Goal: Use online tool/utility: Utilize a website feature to perform a specific function

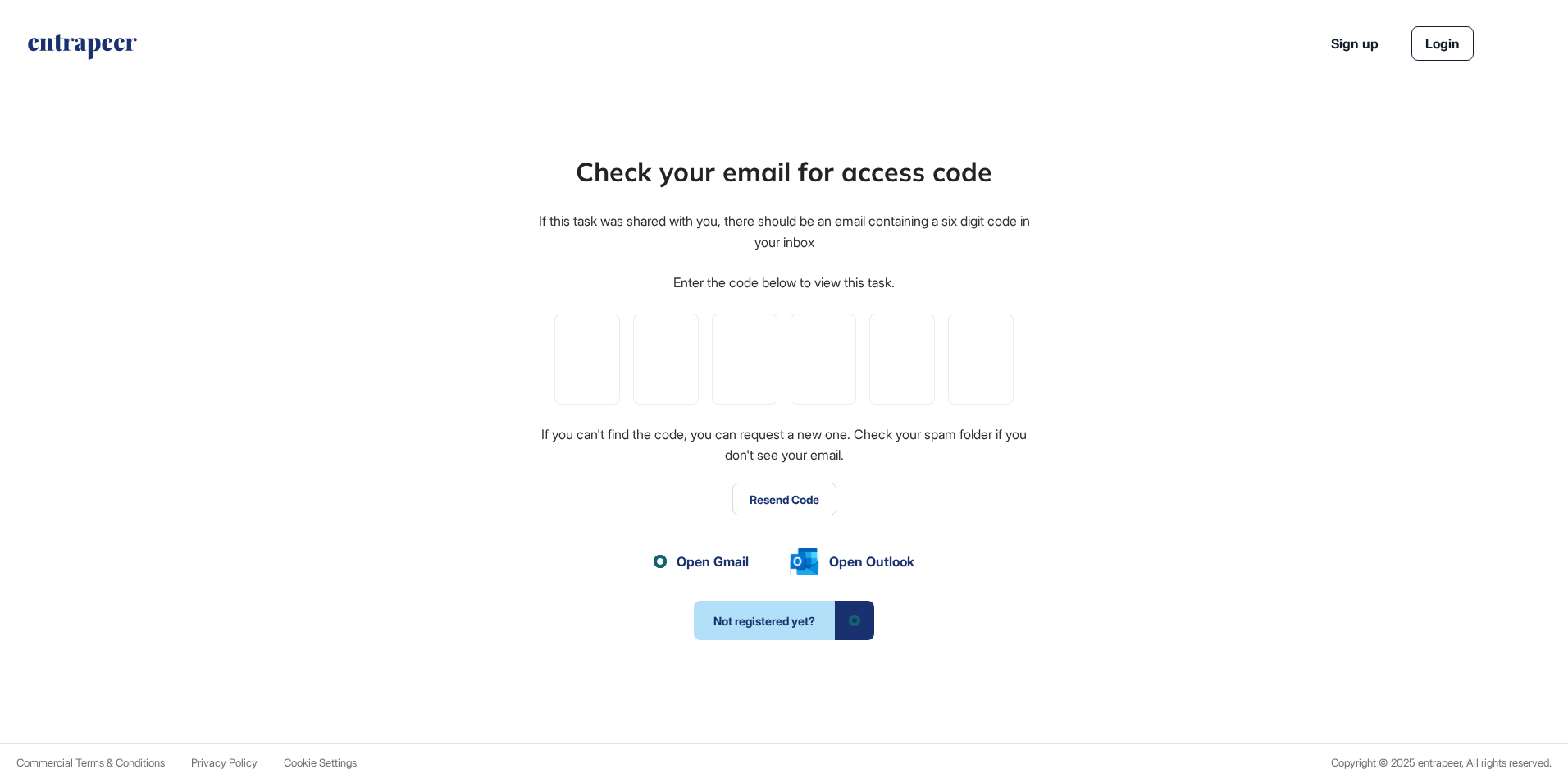
scroll to position [1, 1]
paste input "*"
type input "*"
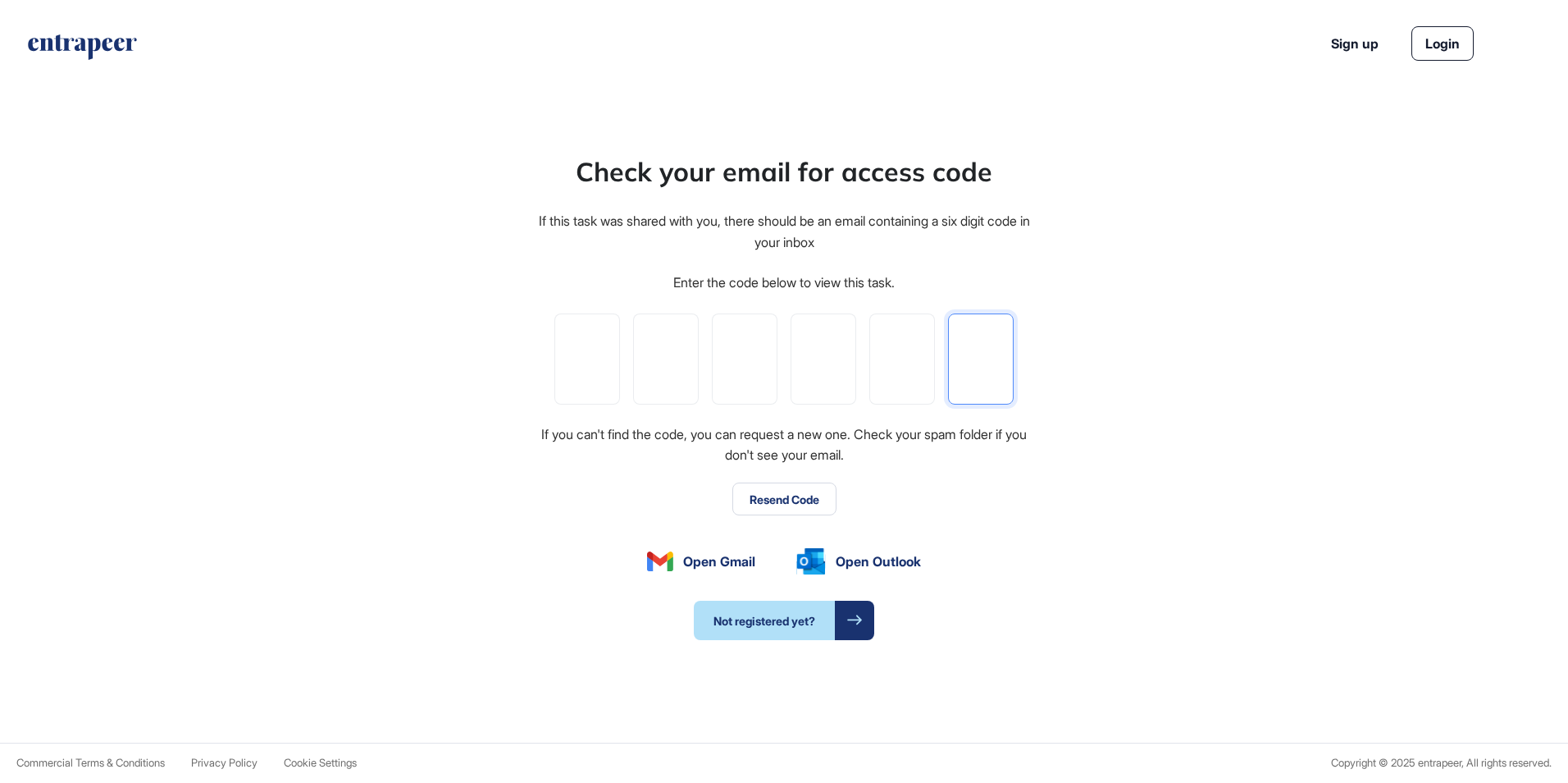
type input "*"
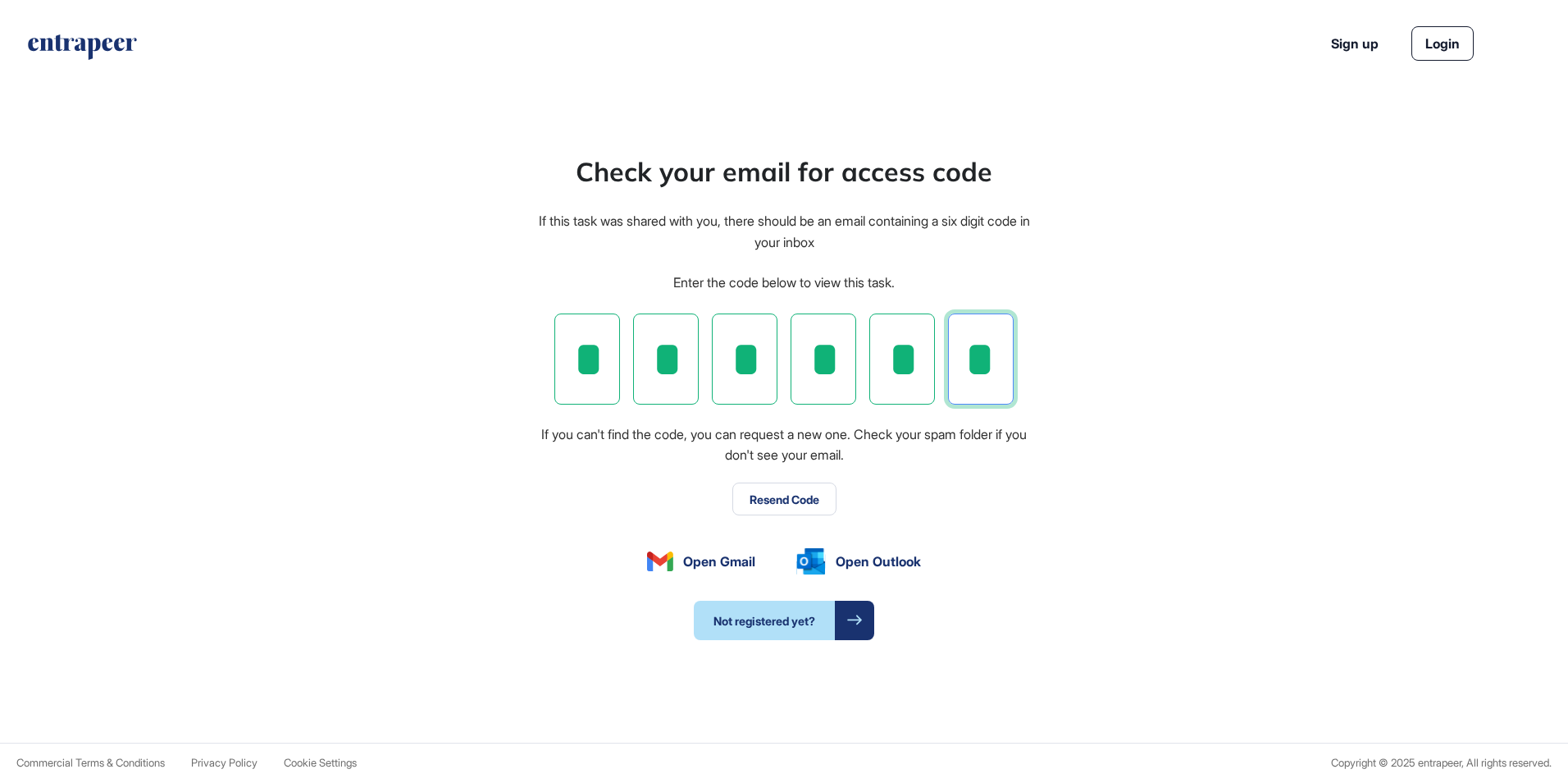
scroll to position [0, 0]
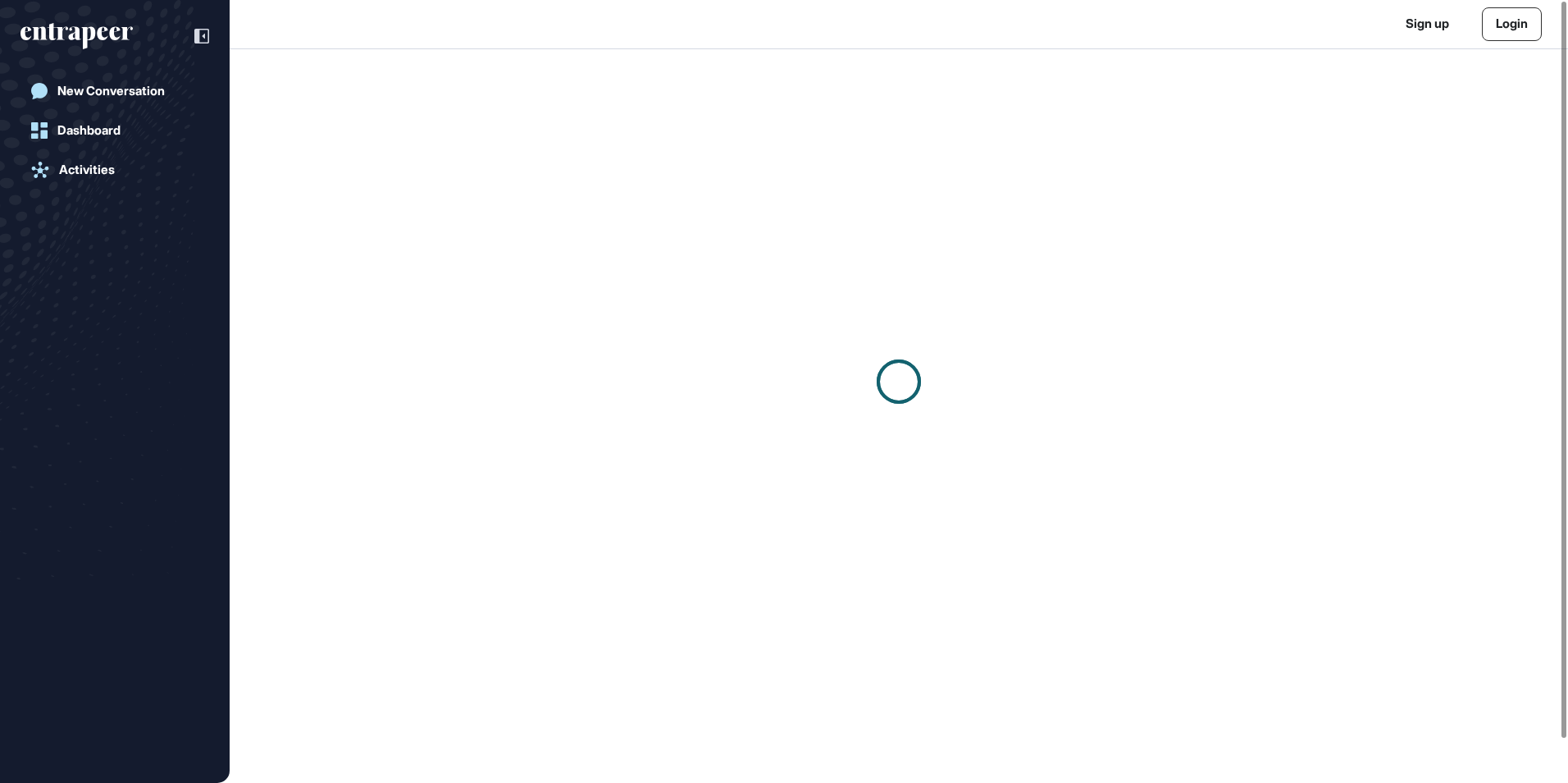
scroll to position [1, 1]
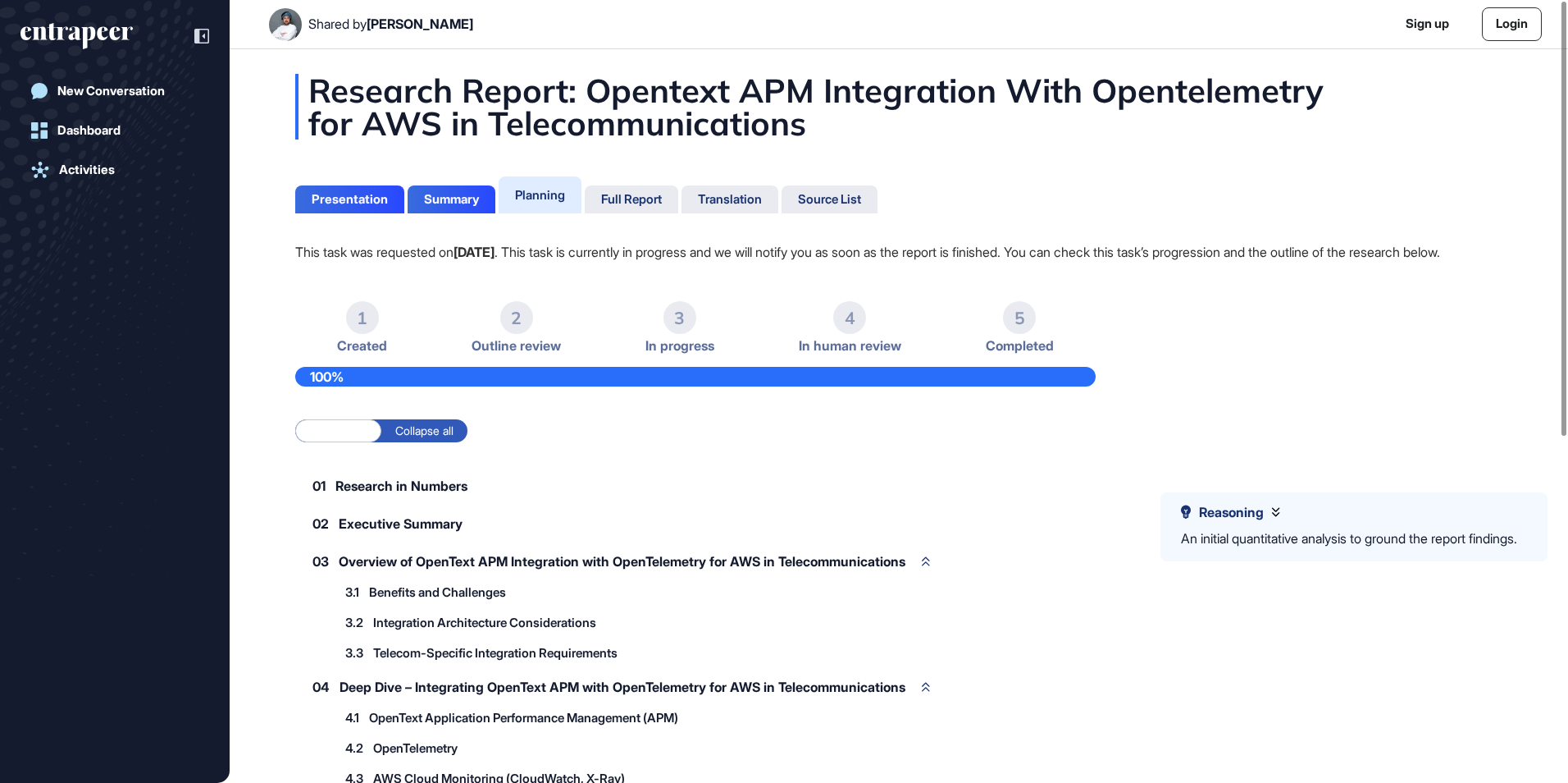
click at [766, 89] on div "Research Report: Opentext APM Integration With Opentelemetry for AWS in Telecom…" at bounding box center [898, 107] width 1207 height 66
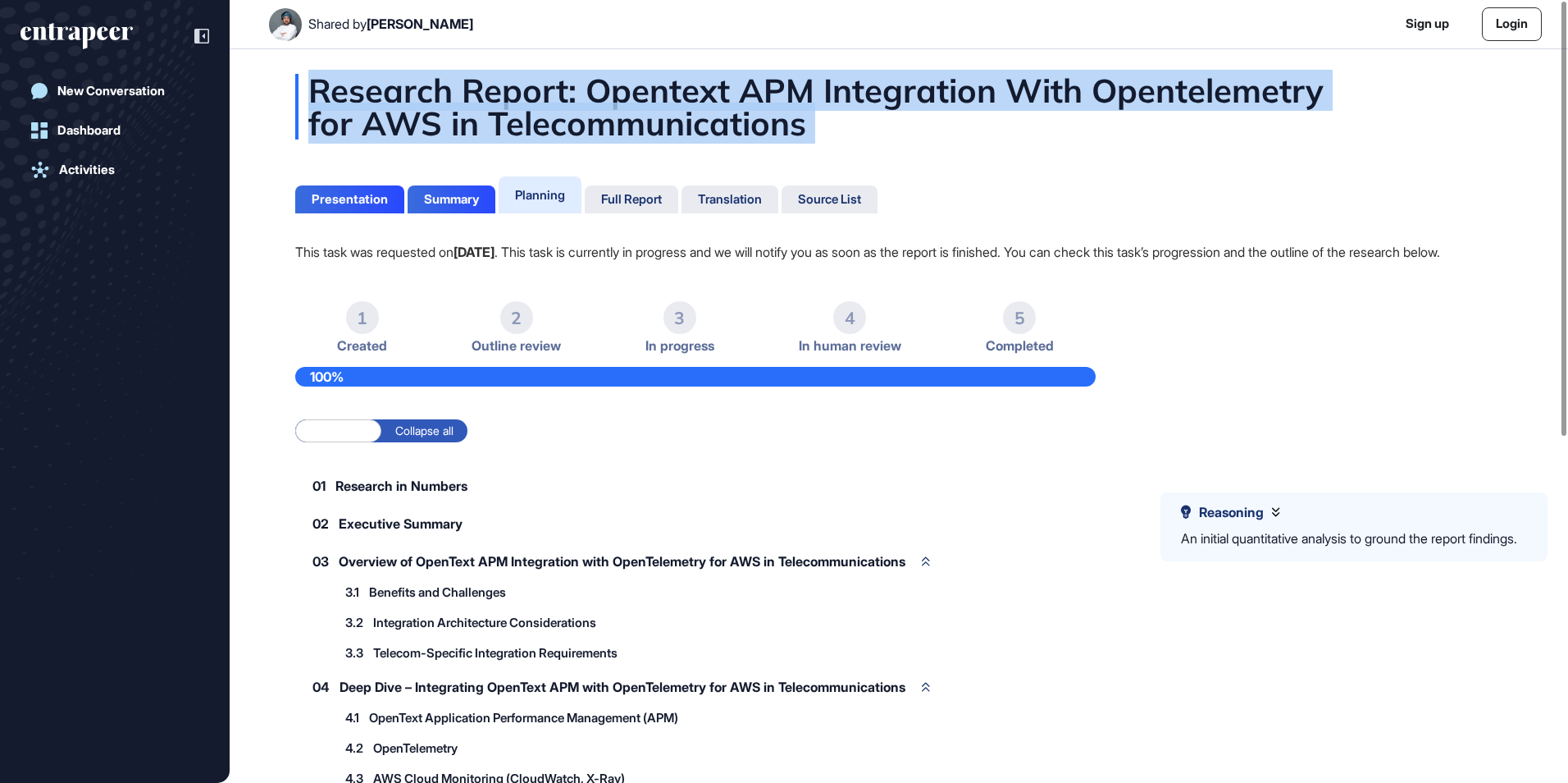
click at [766, 89] on div "Research Report: Opentext APM Integration With Opentelemetry for AWS in Telecom…" at bounding box center [898, 107] width 1207 height 66
click at [607, 95] on div "Research Report: Opentext APM Integration With Opentelemetry for AWS in Telecom…" at bounding box center [898, 107] width 1207 height 66
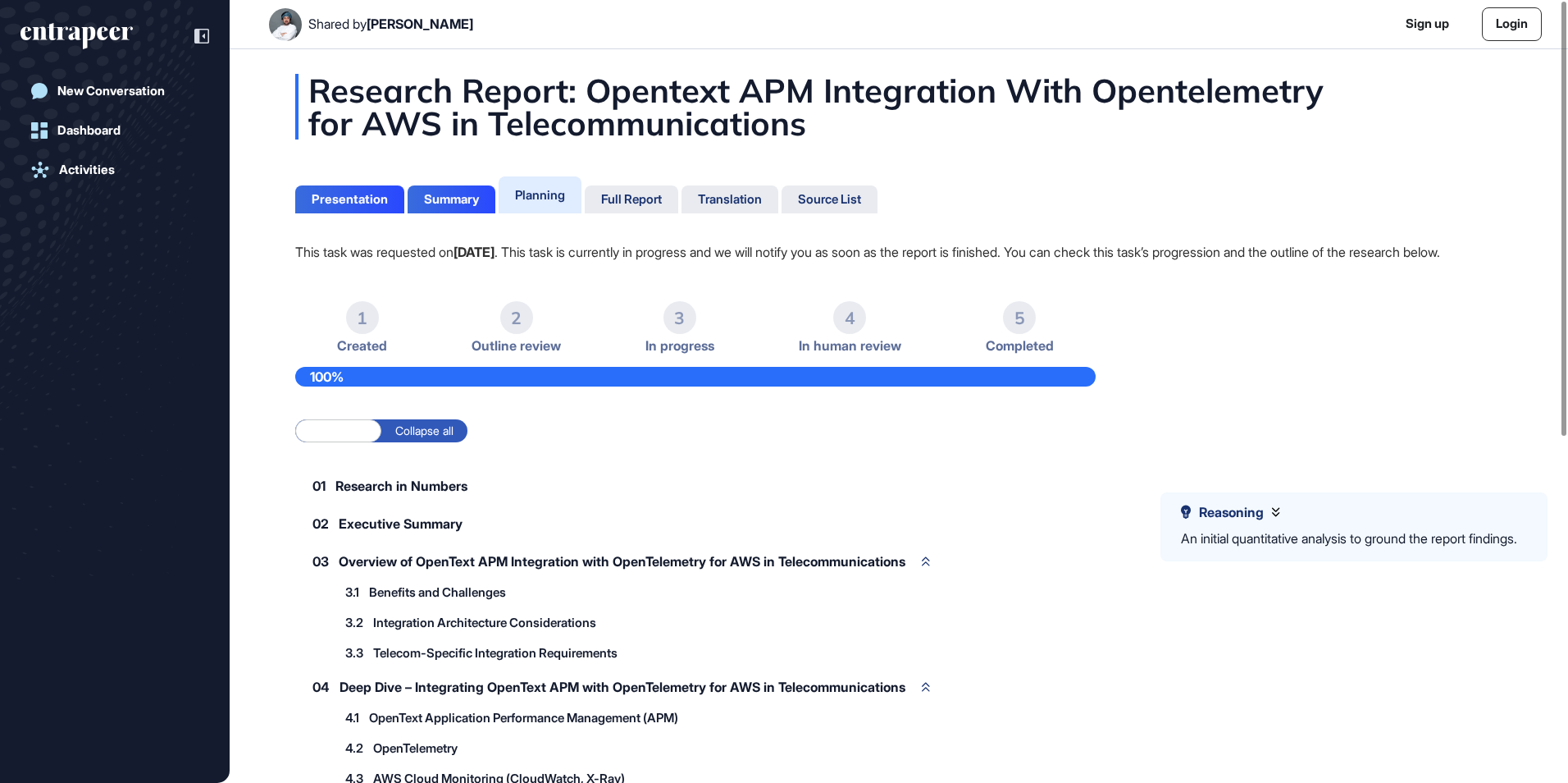
click at [698, 81] on div "Research Report: Opentext APM Integration With Opentelemetry for AWS in Telecom…" at bounding box center [898, 107] width 1207 height 66
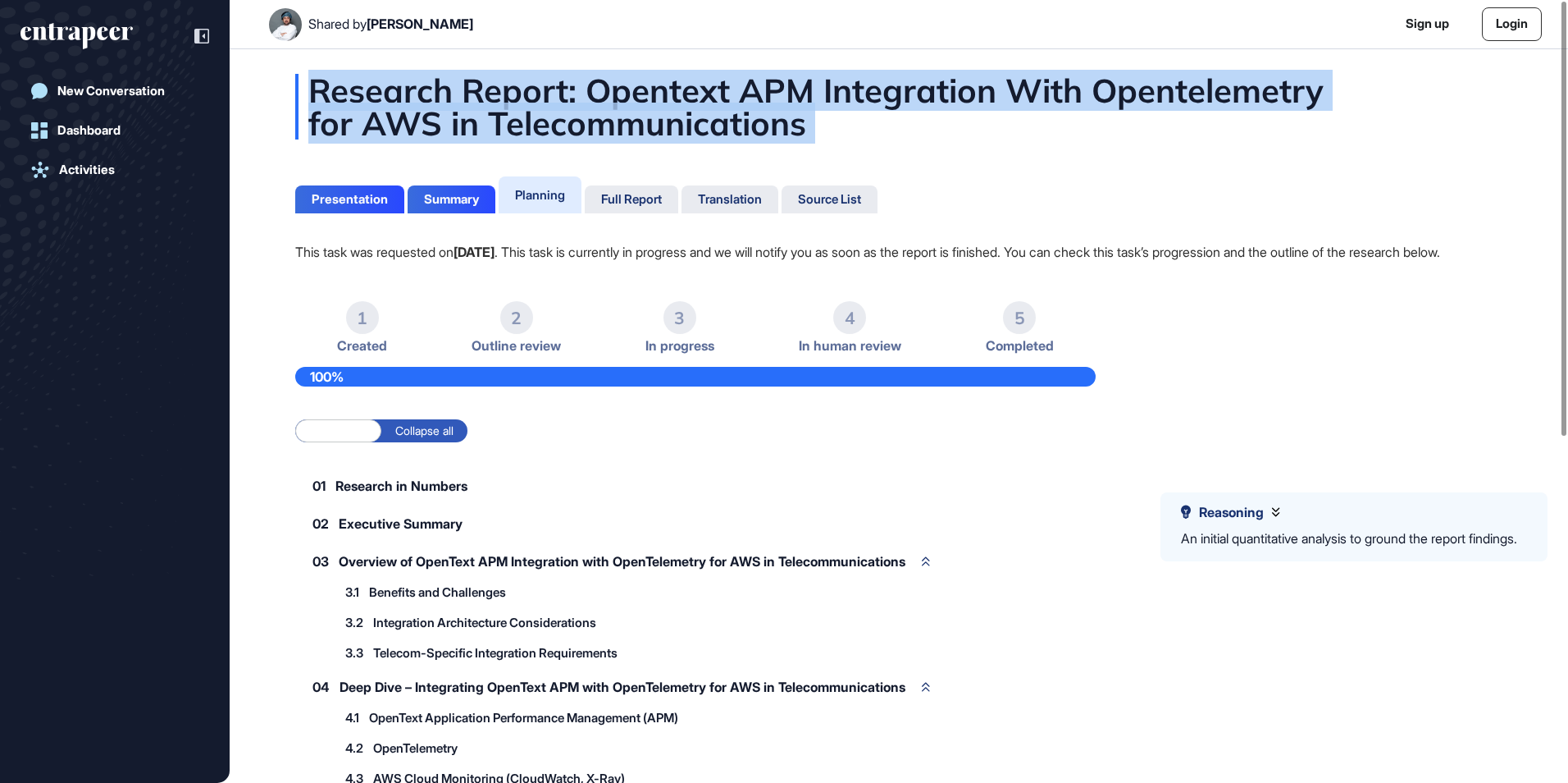
click at [698, 81] on div "Research Report: Opentext APM Integration With Opentelemetry for AWS in Telecom…" at bounding box center [898, 107] width 1207 height 66
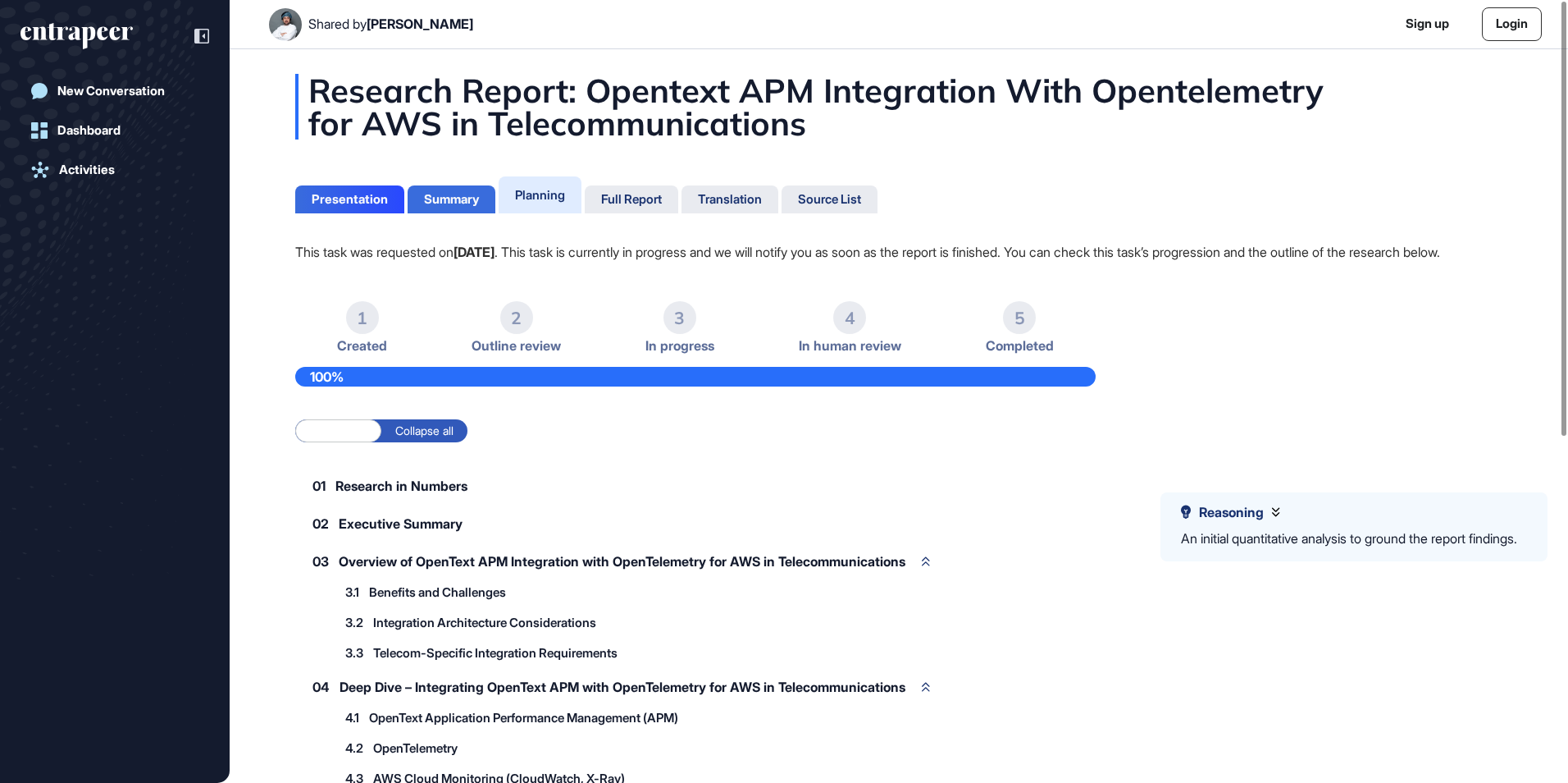
click at [471, 199] on div "Summary" at bounding box center [451, 200] width 55 height 15
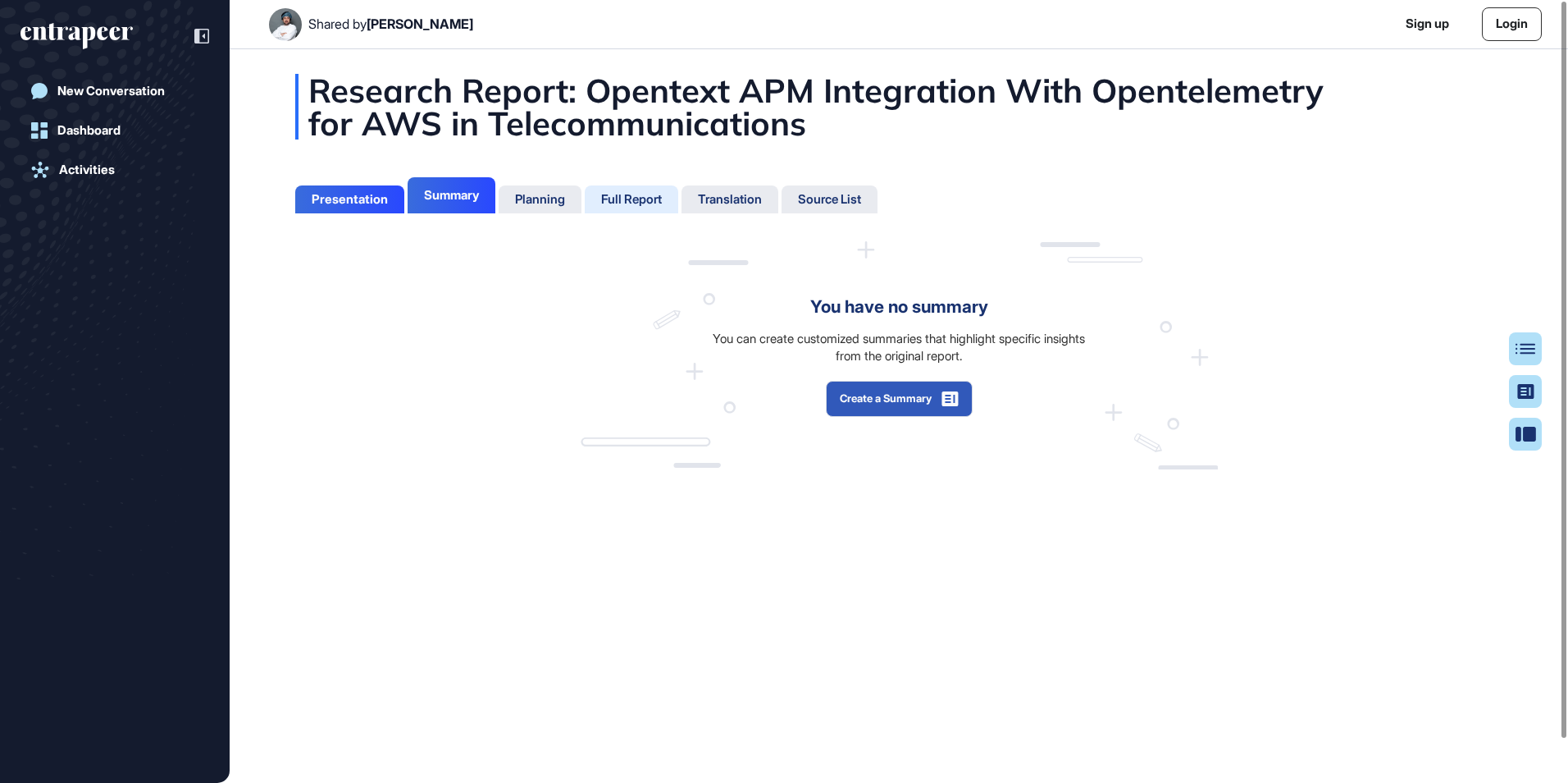
scroll to position [8, 1]
click at [899, 400] on button "Create a Summary" at bounding box center [899, 398] width 147 height 36
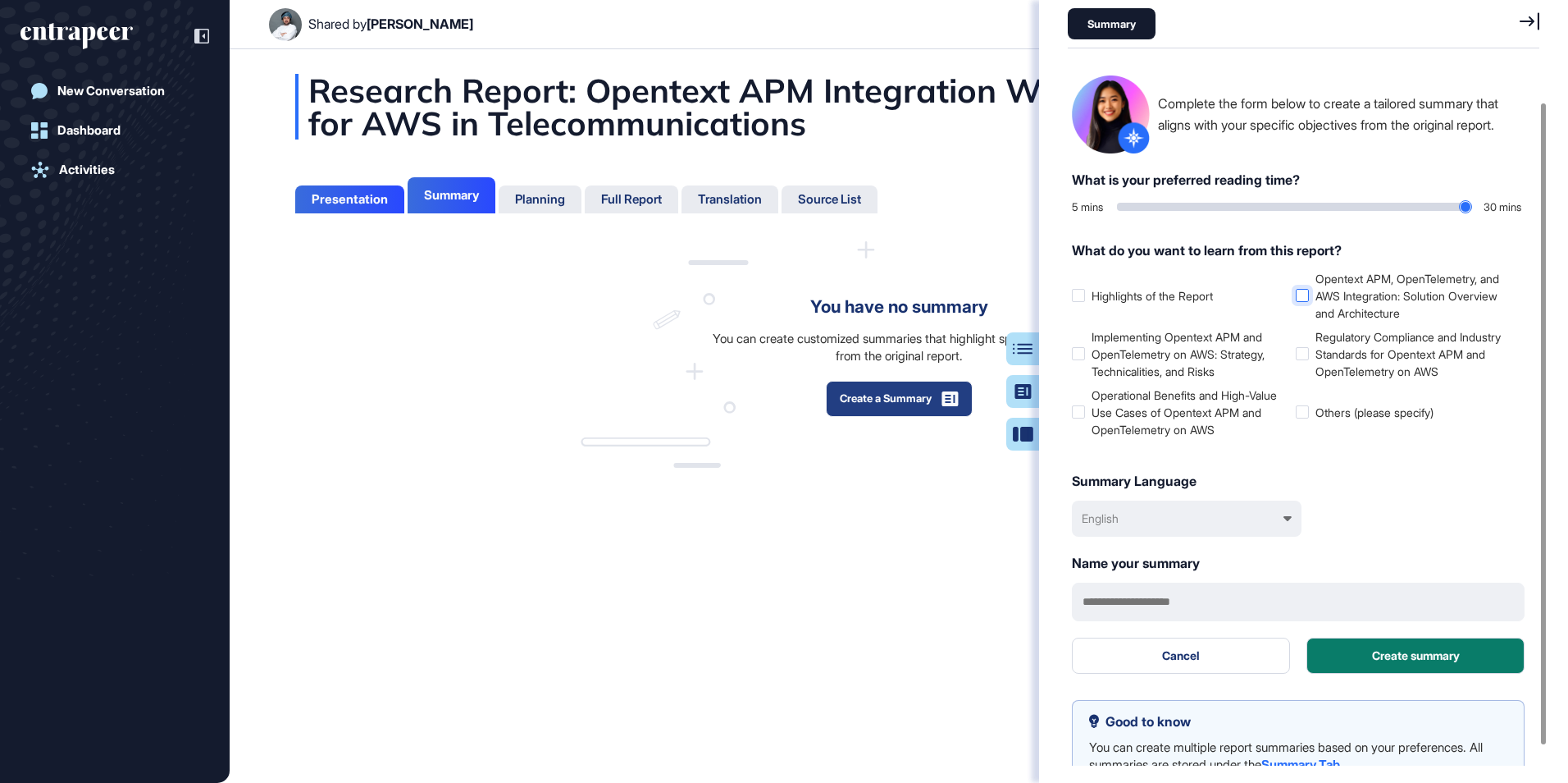
scroll to position [62, 0]
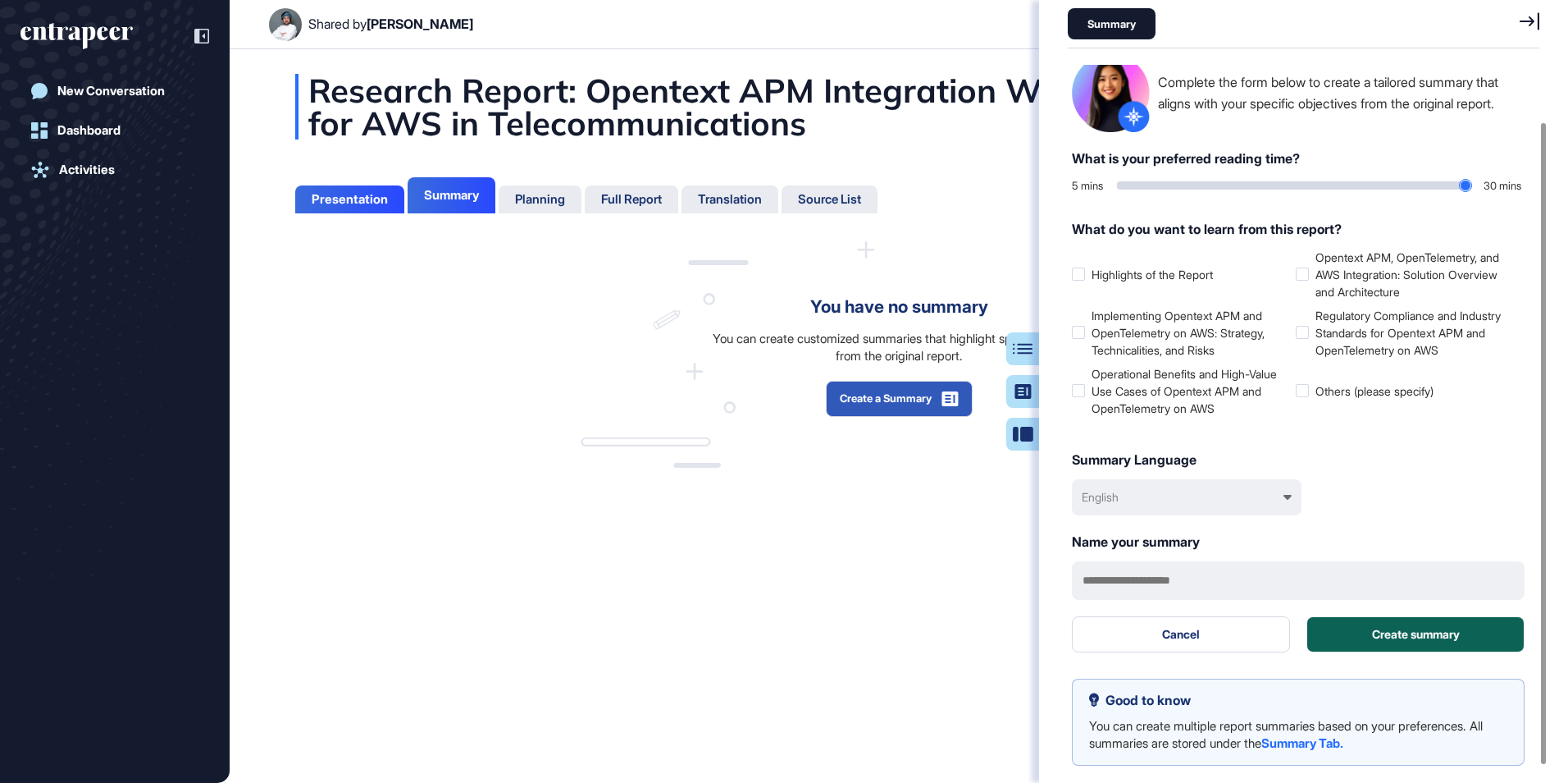
click at [1402, 622] on button "Create summary" at bounding box center [1415, 634] width 218 height 36
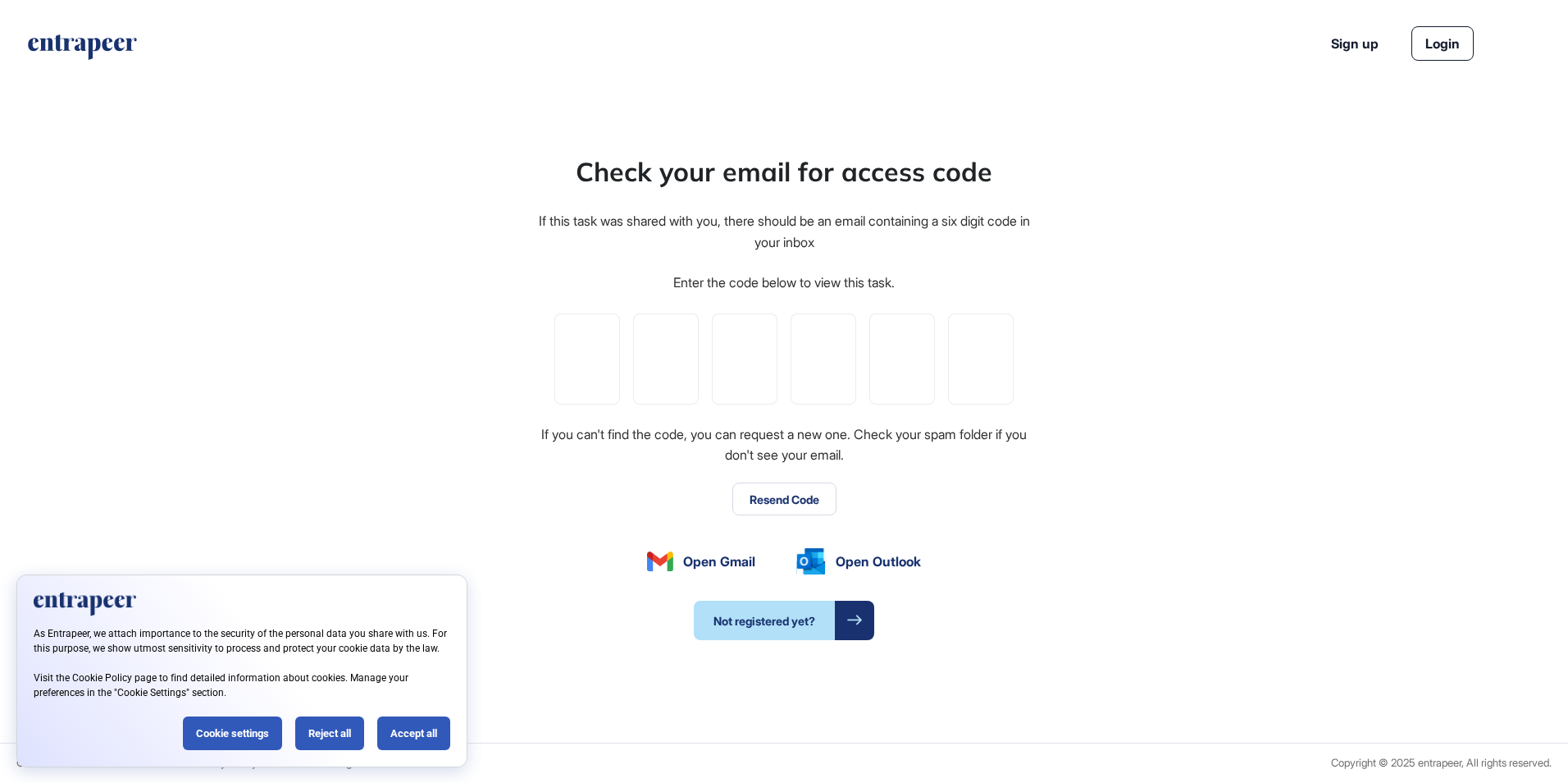
scroll to position [1, 1]
paste input "*"
type input "*"
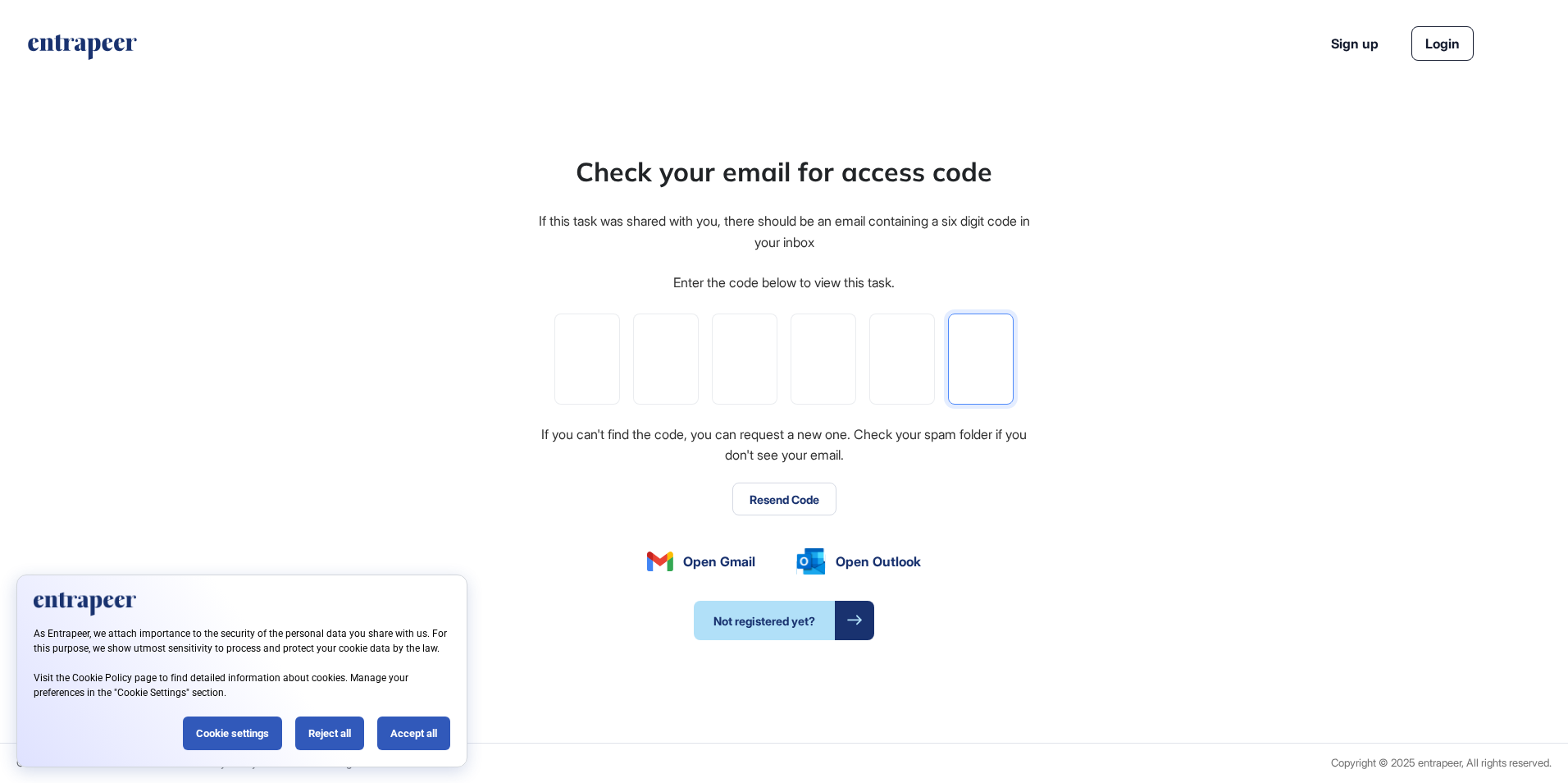
type input "*"
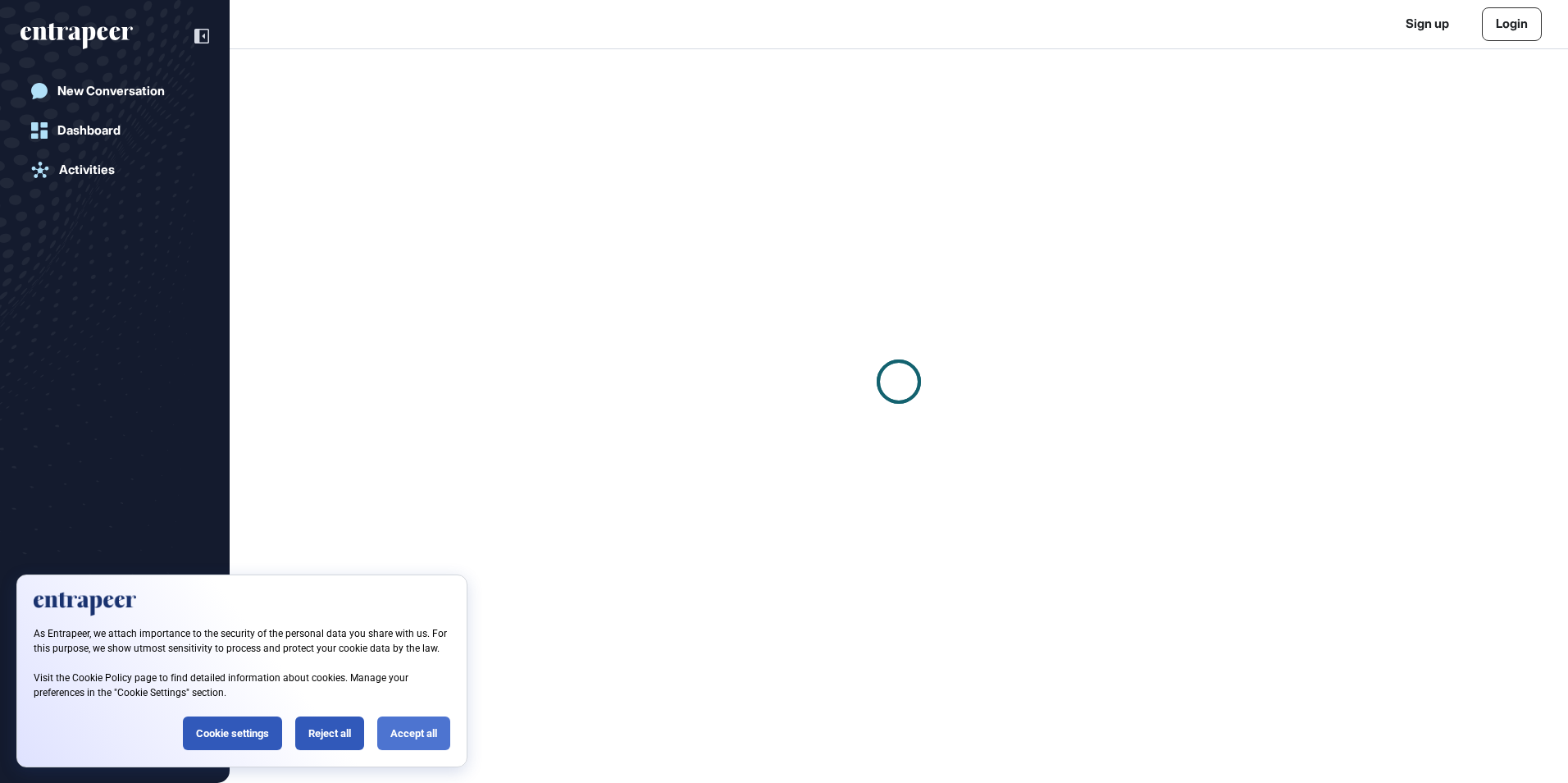
scroll to position [1, 1]
click at [418, 726] on div "Accept all" at bounding box center [413, 733] width 73 height 34
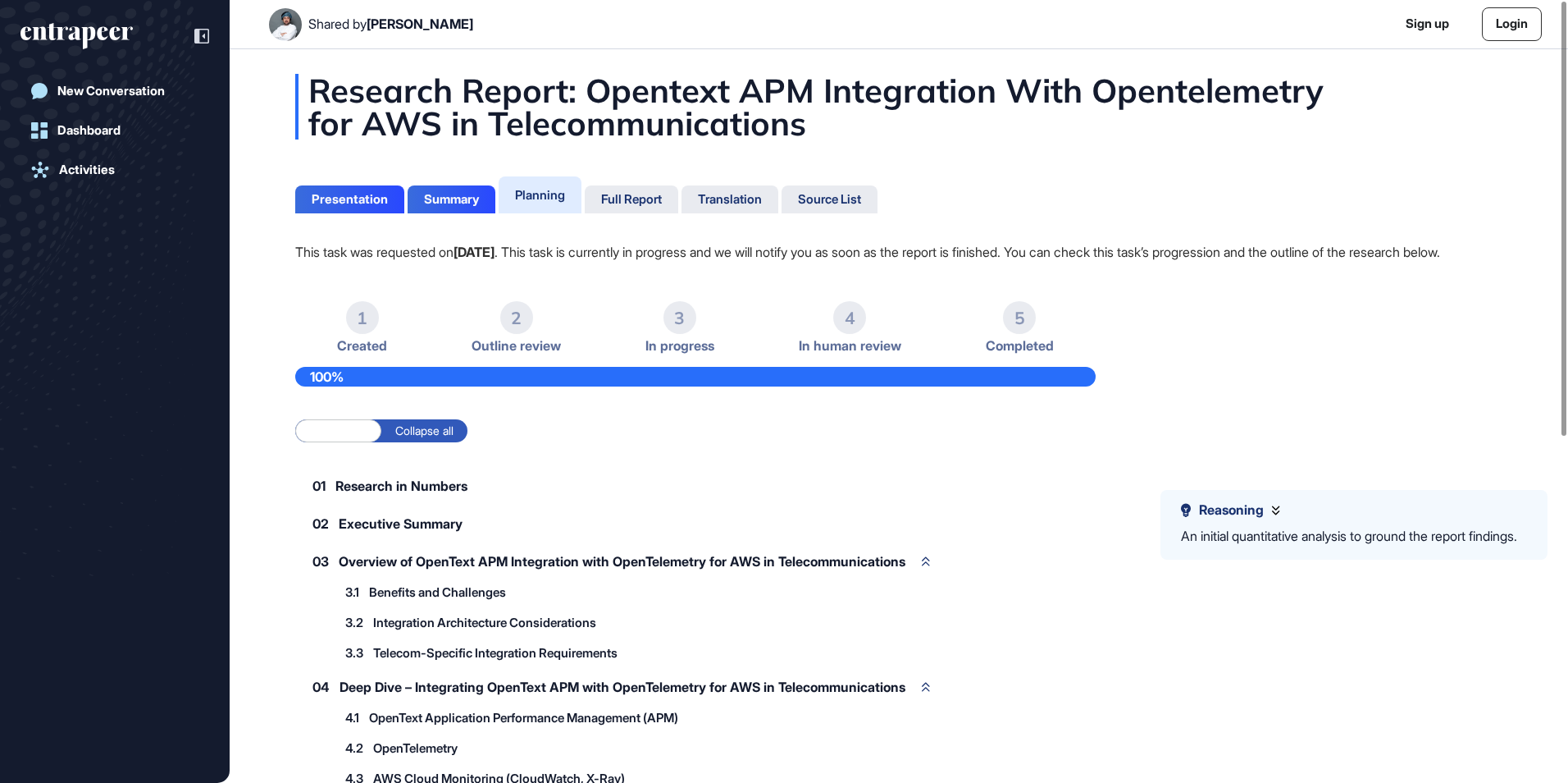
click at [539, 198] on div "Planning" at bounding box center [540, 195] width 50 height 15
click at [465, 193] on div "Summary" at bounding box center [451, 200] width 55 height 15
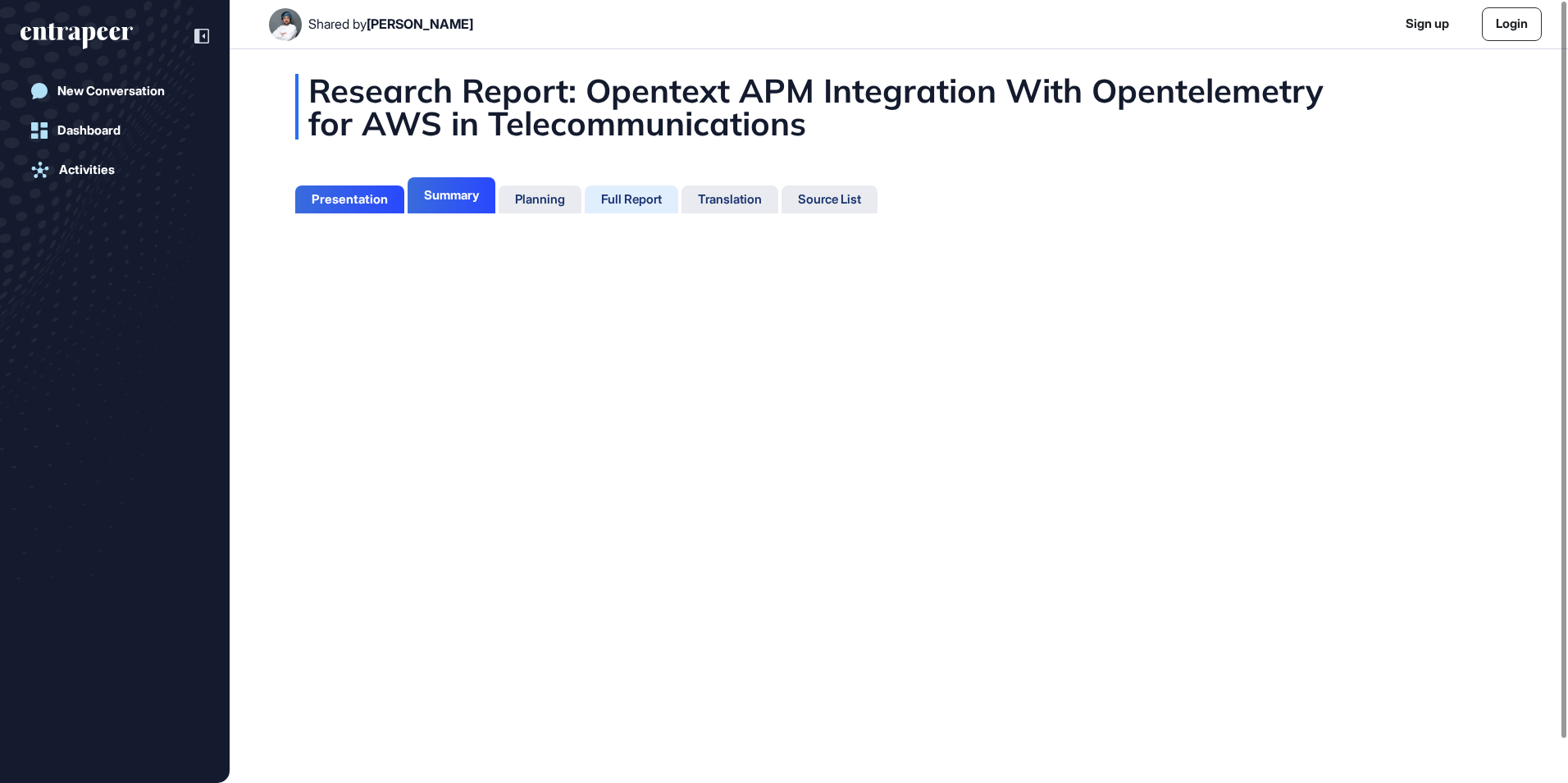
scroll to position [8, 1]
click at [632, 193] on div "Full Report" at bounding box center [632, 200] width 61 height 15
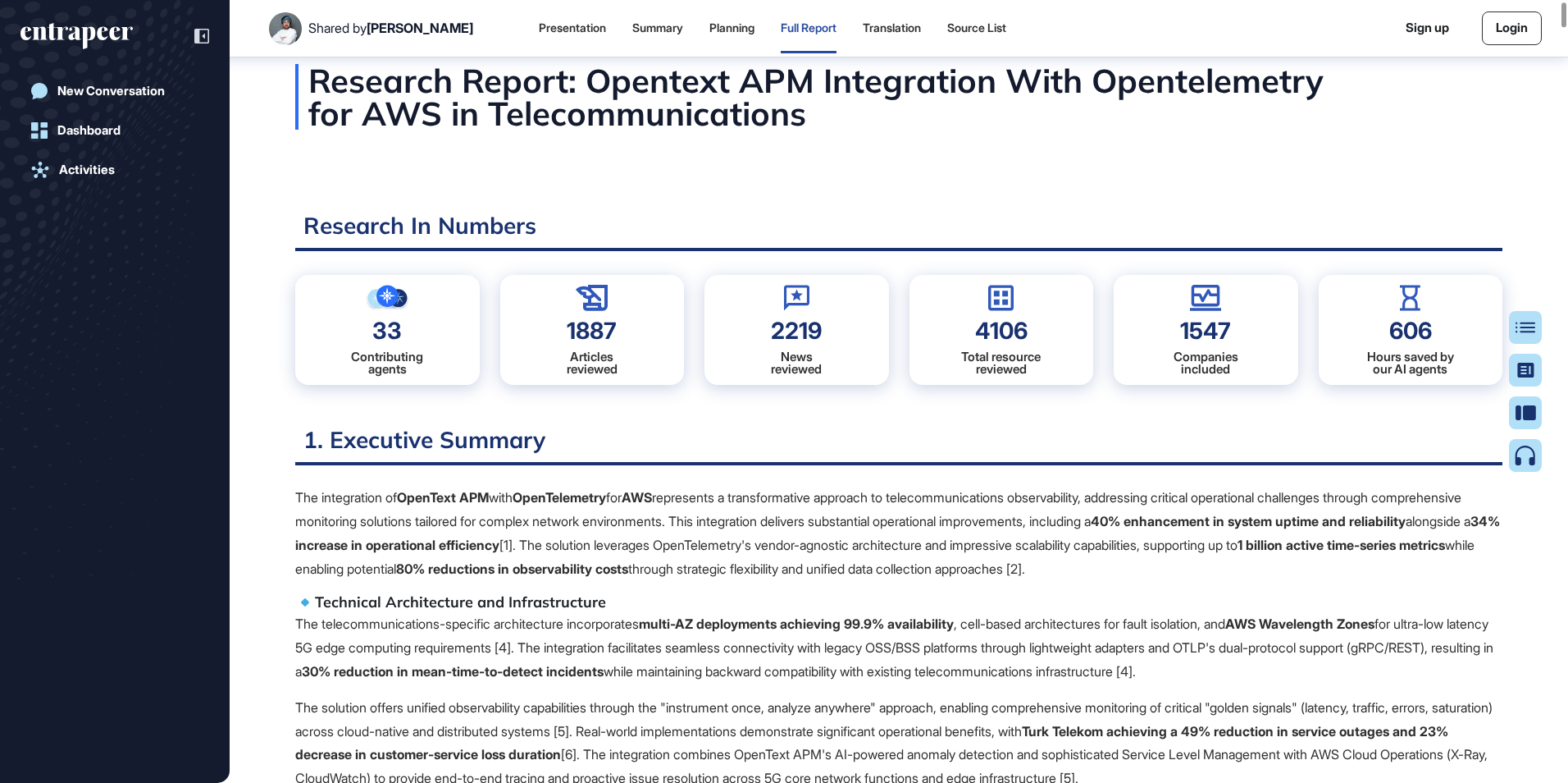
scroll to position [8, 0]
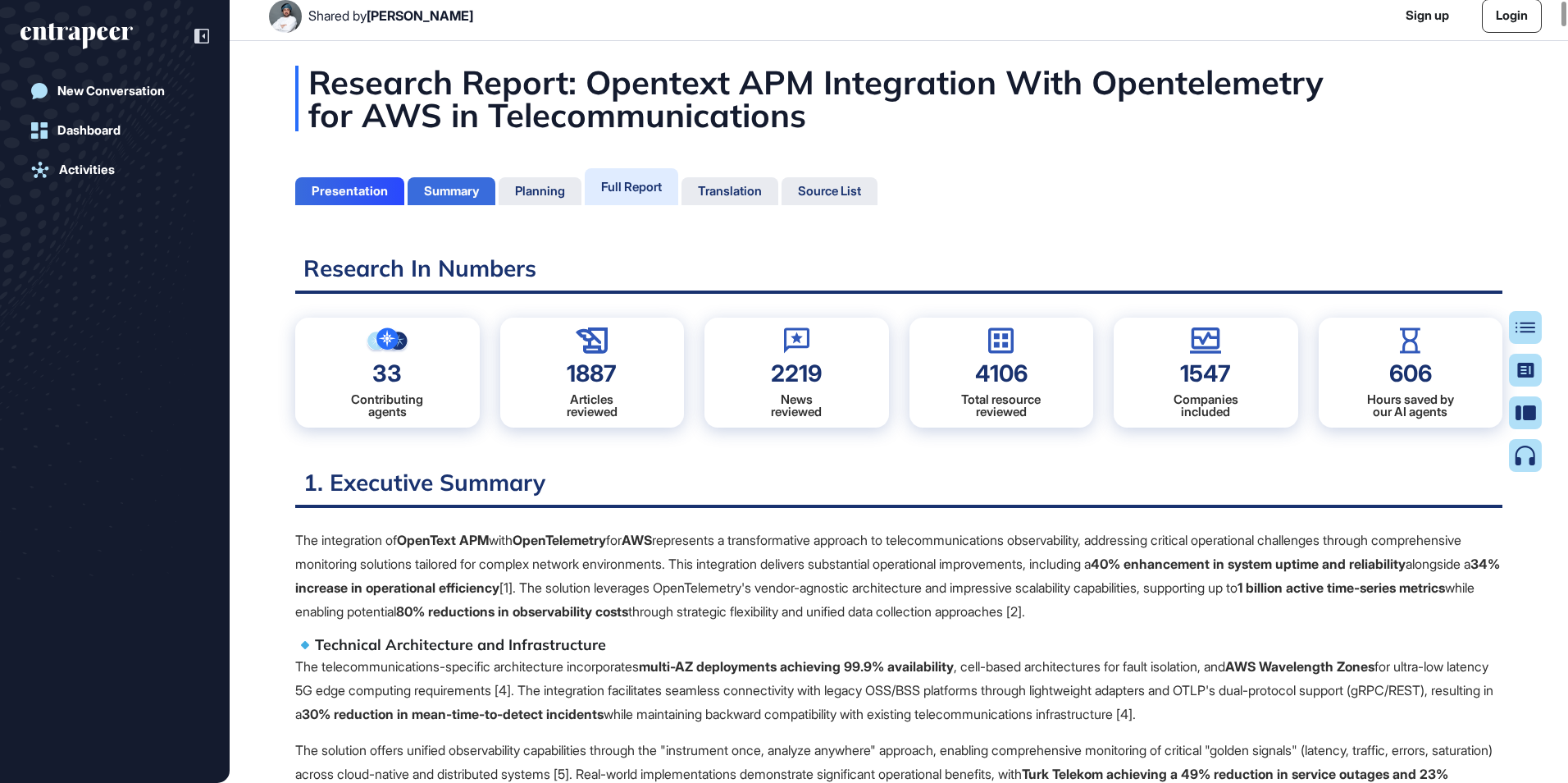
click at [446, 197] on div "Summary" at bounding box center [451, 192] width 55 height 15
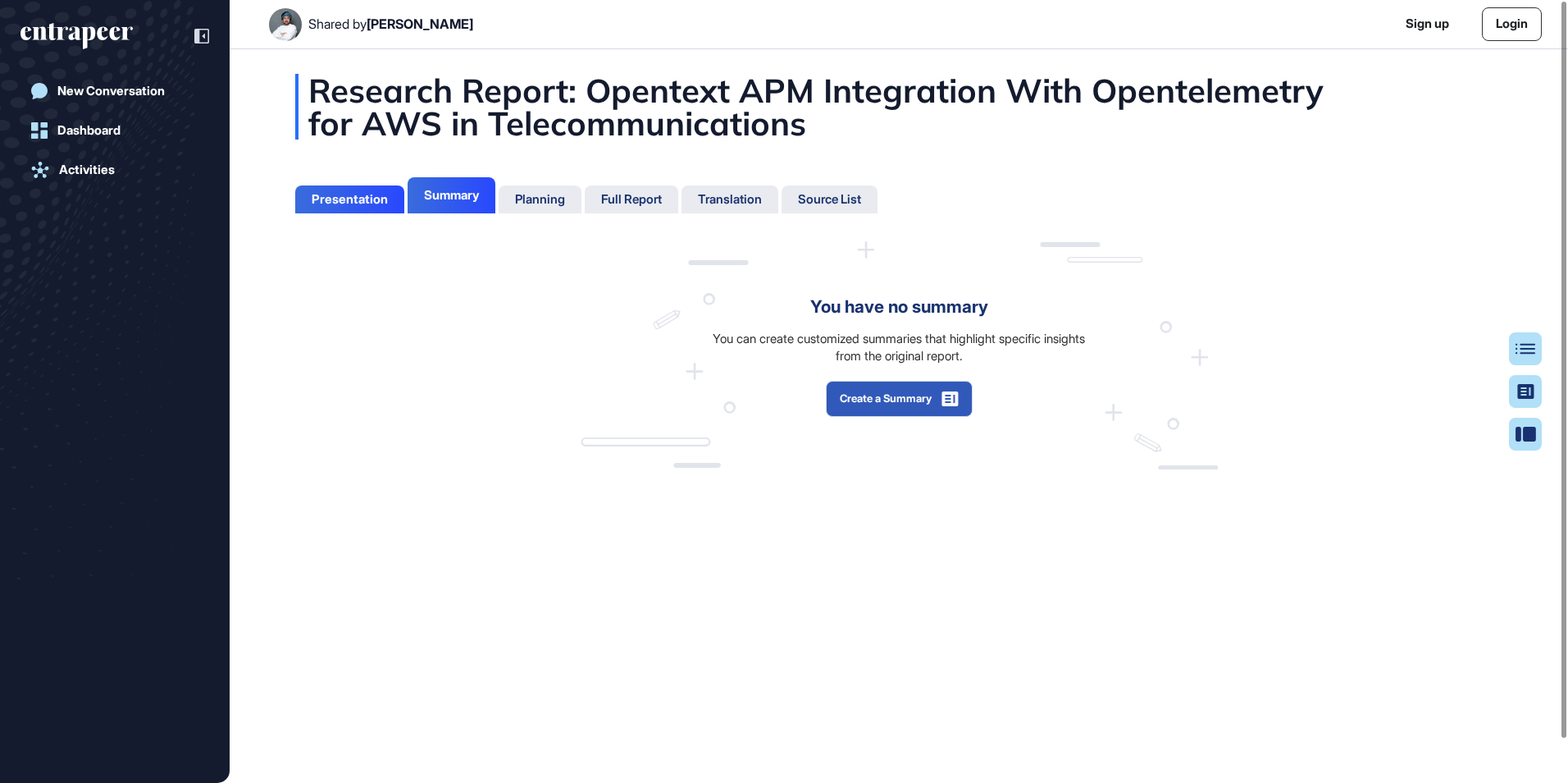
scroll to position [8, 1]
click at [363, 192] on div "Presentation" at bounding box center [349, 200] width 76 height 15
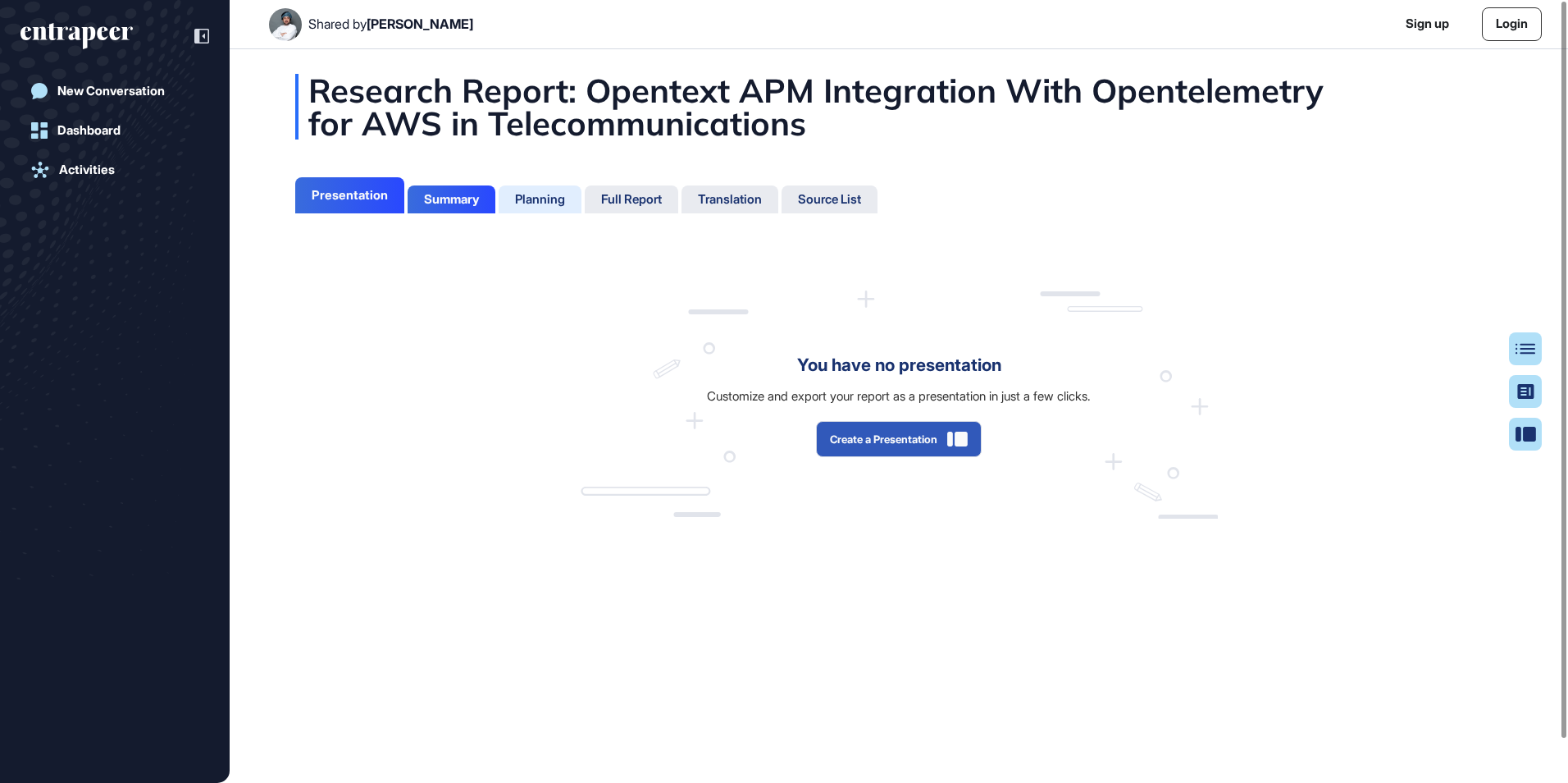
scroll to position [8, 1]
click at [542, 198] on div "Planning" at bounding box center [540, 200] width 50 height 15
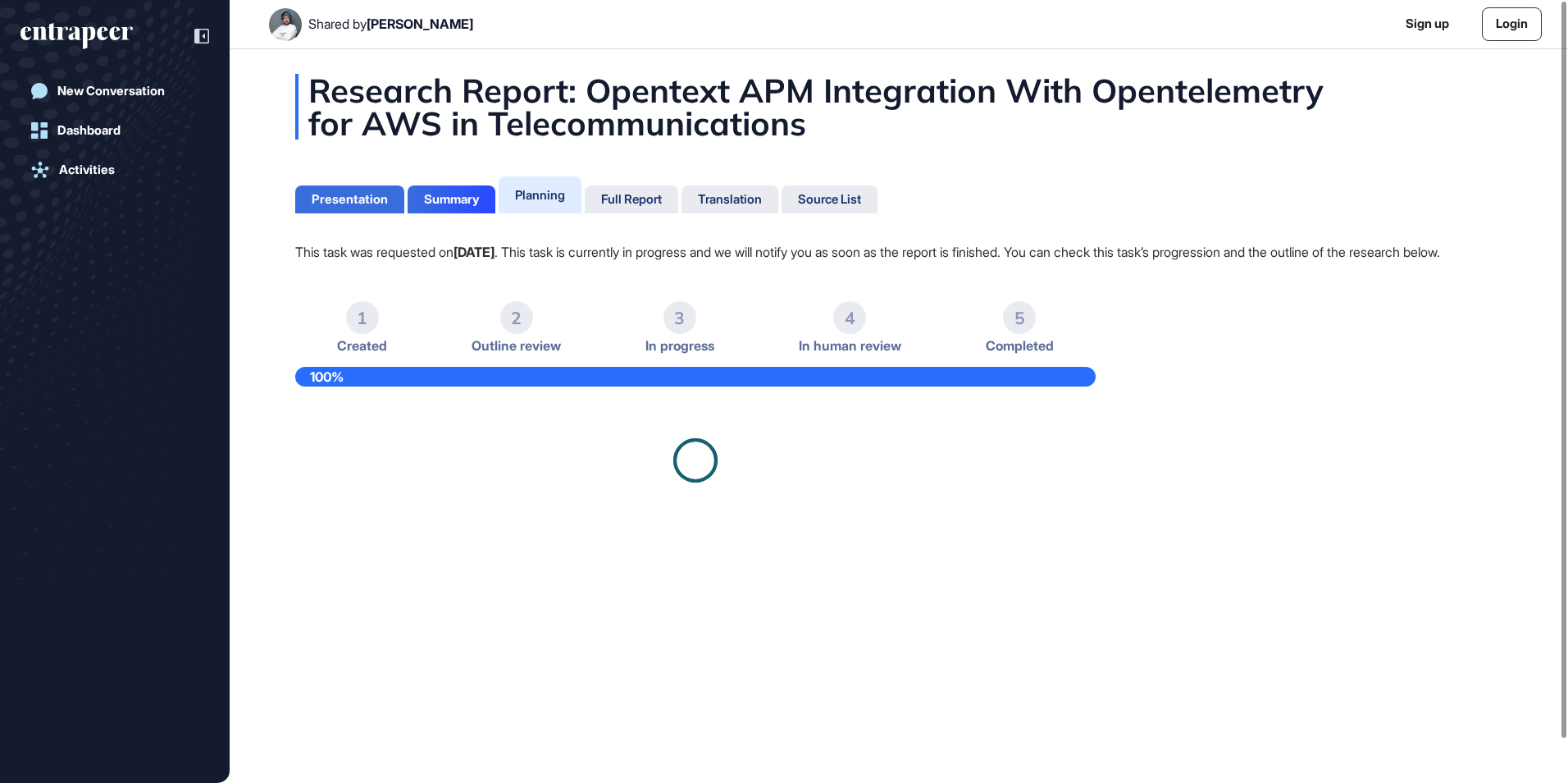
click at [319, 200] on div "Presentation" at bounding box center [349, 200] width 76 height 15
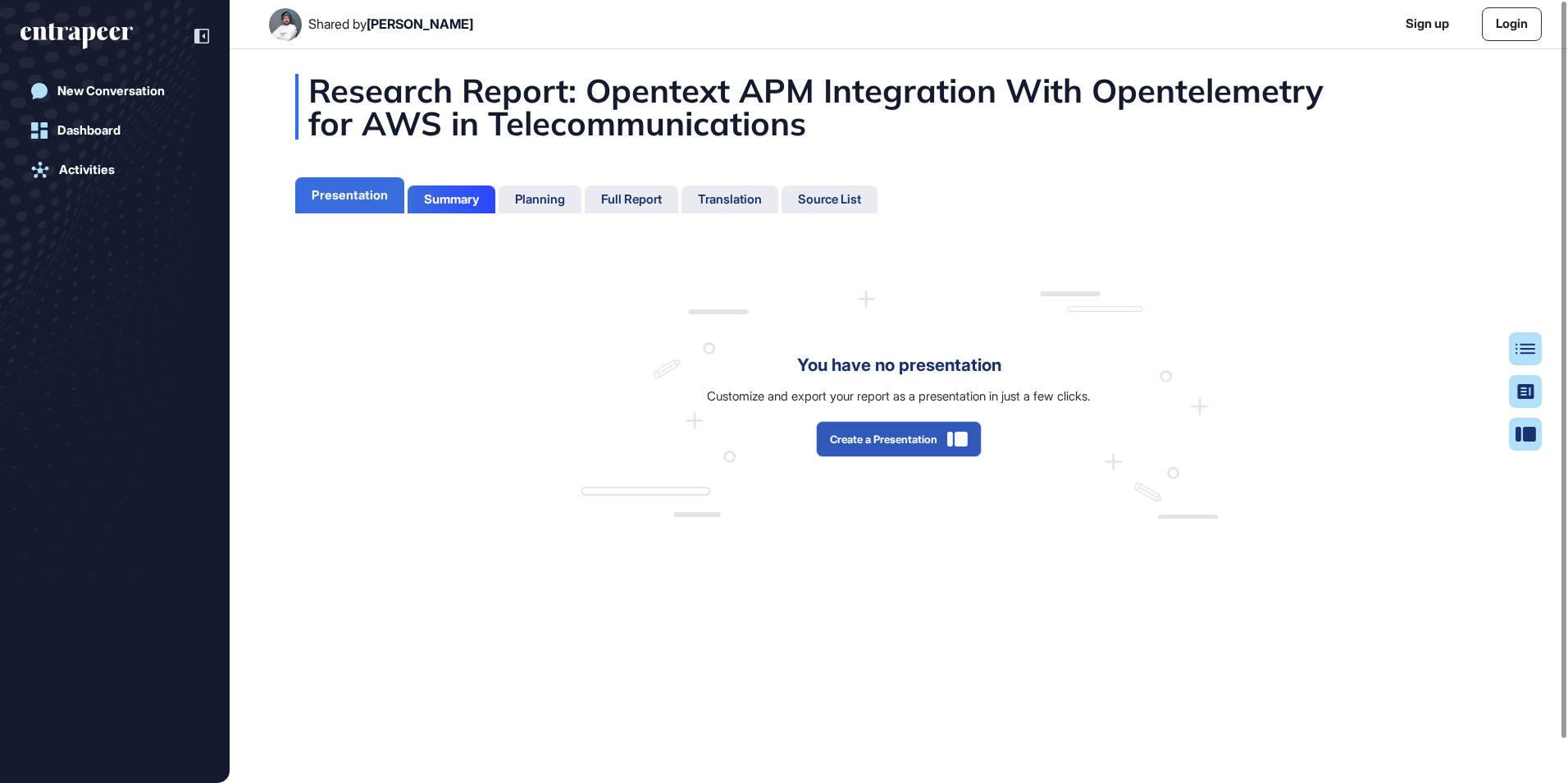
scroll to position [8, 1]
click at [538, 202] on div "Planning" at bounding box center [540, 200] width 50 height 15
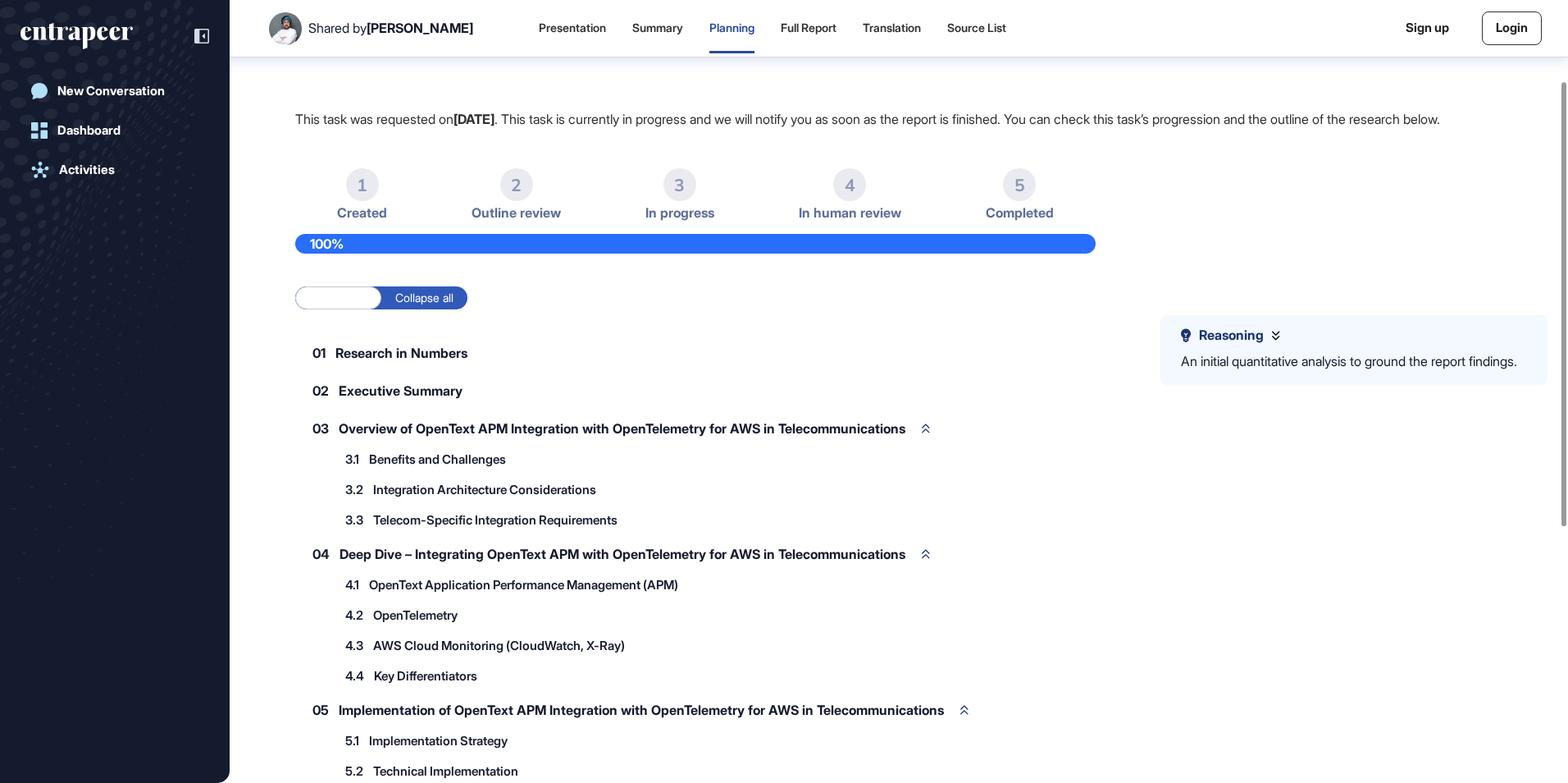
scroll to position [99, 0]
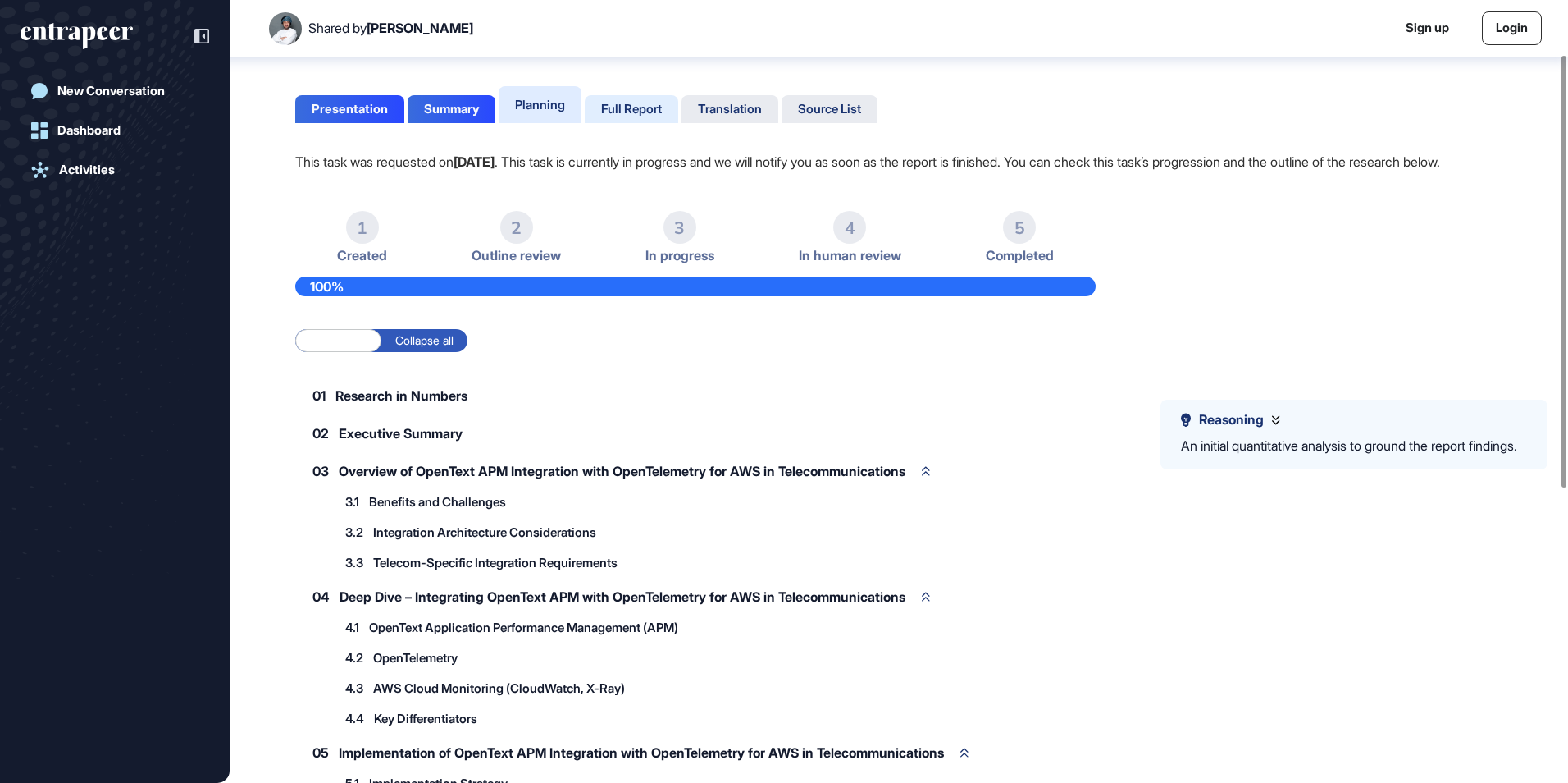
click at [649, 106] on div "Full Report" at bounding box center [632, 110] width 61 height 15
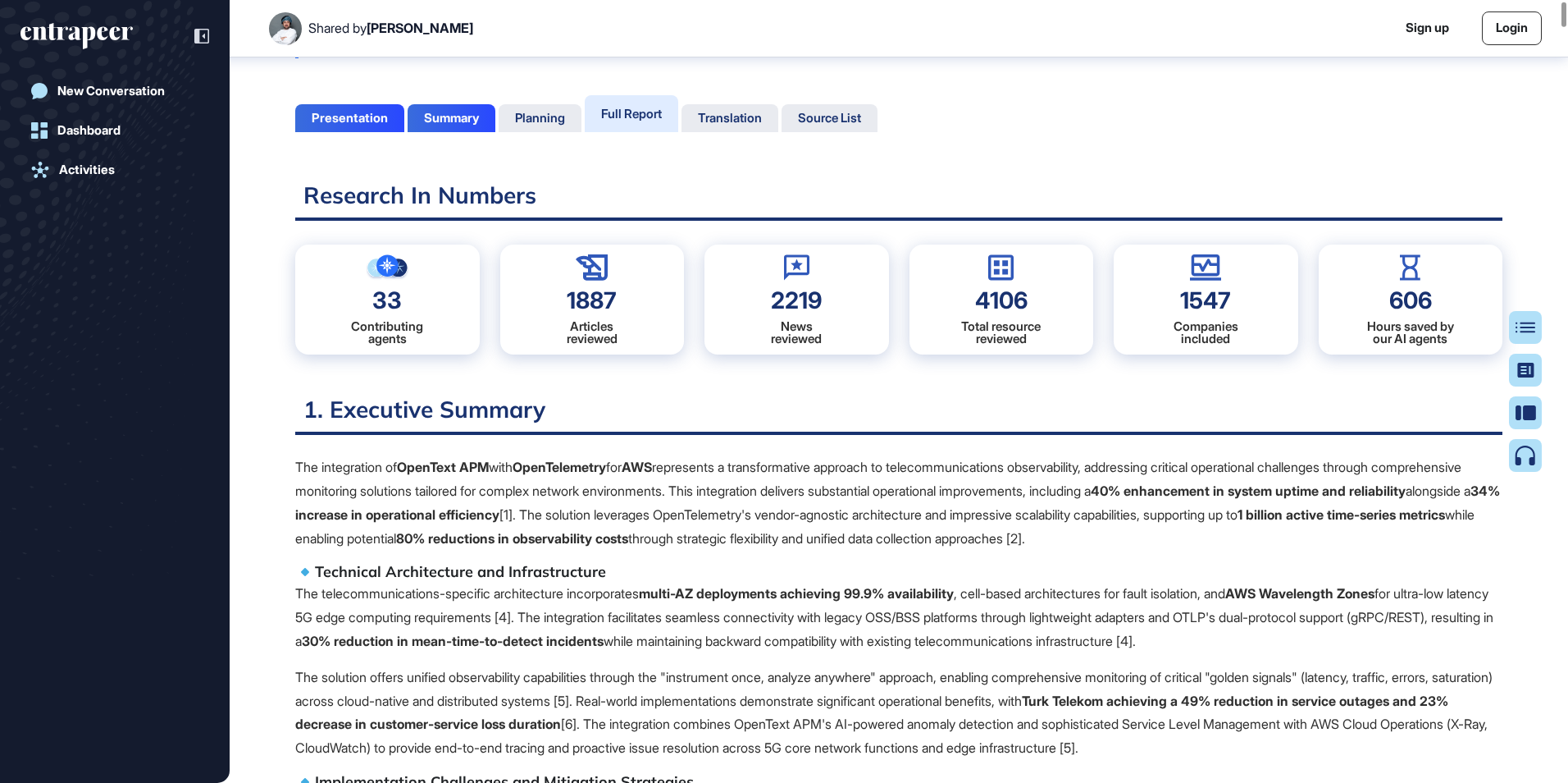
scroll to position [90, 0]
click at [457, 116] on div "Summary" at bounding box center [451, 117] width 55 height 15
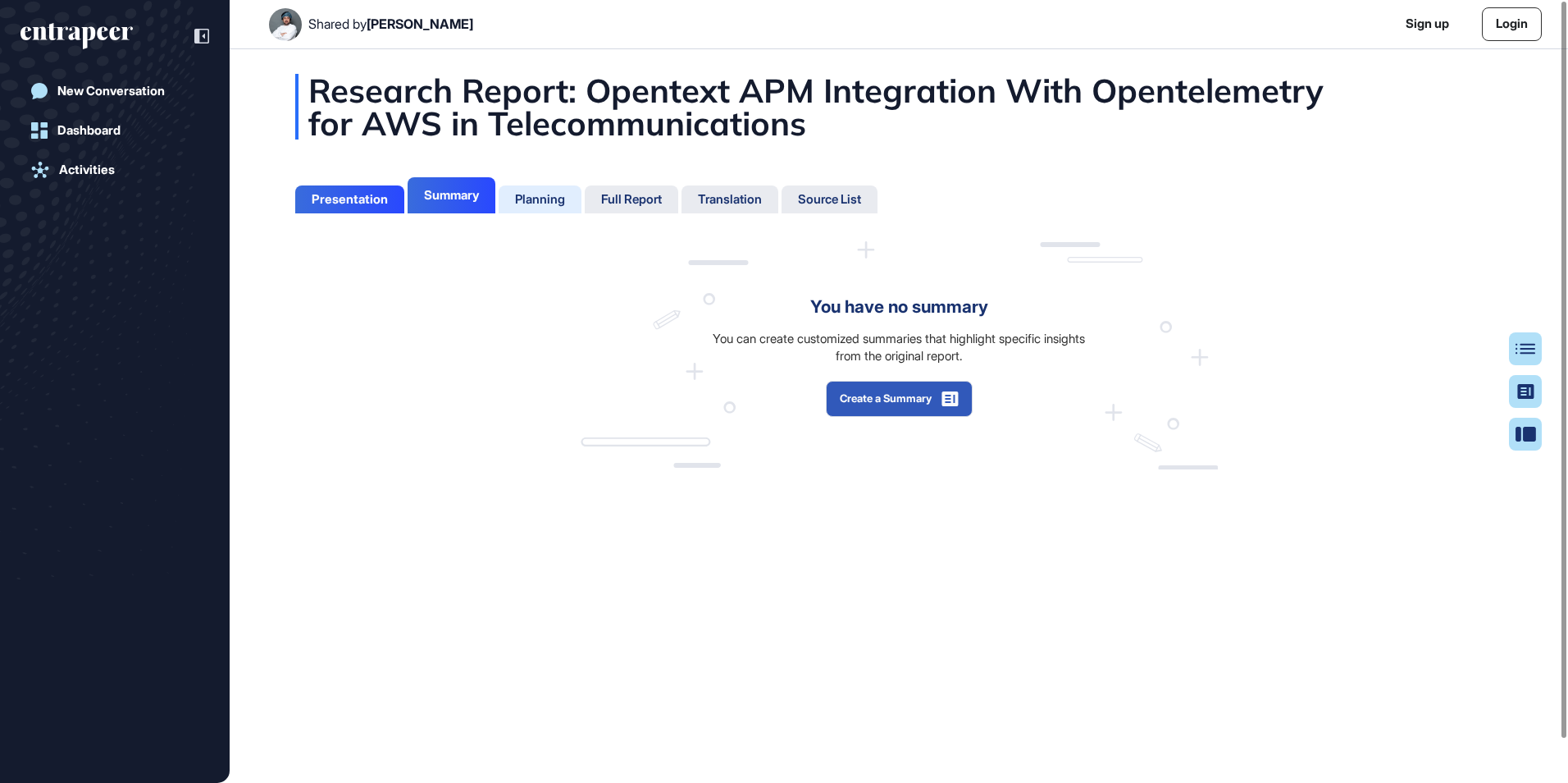
scroll to position [8, 1]
click at [563, 201] on div "Planning" at bounding box center [540, 200] width 50 height 15
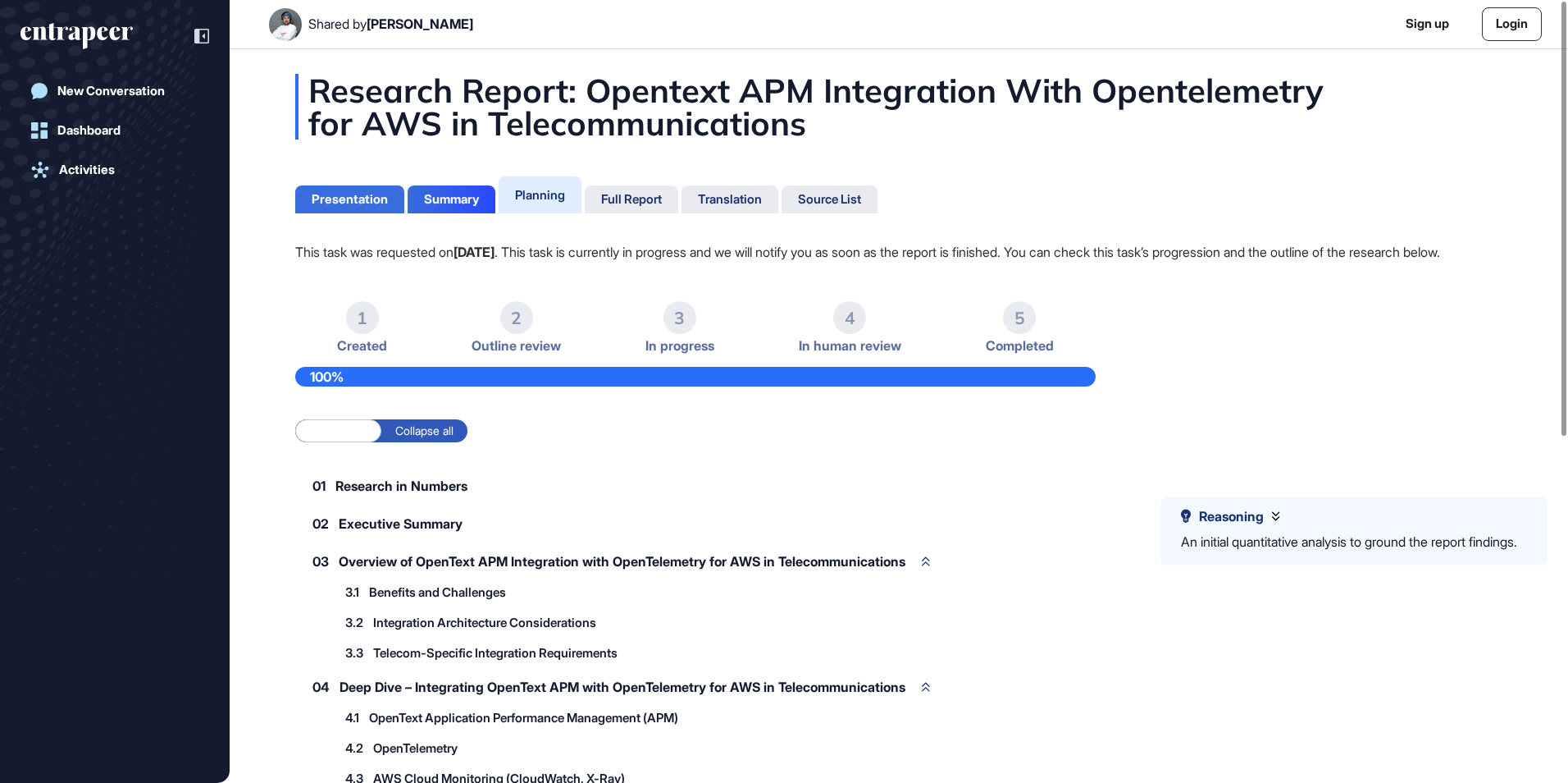
click at [355, 197] on div "Presentation" at bounding box center [349, 200] width 76 height 15
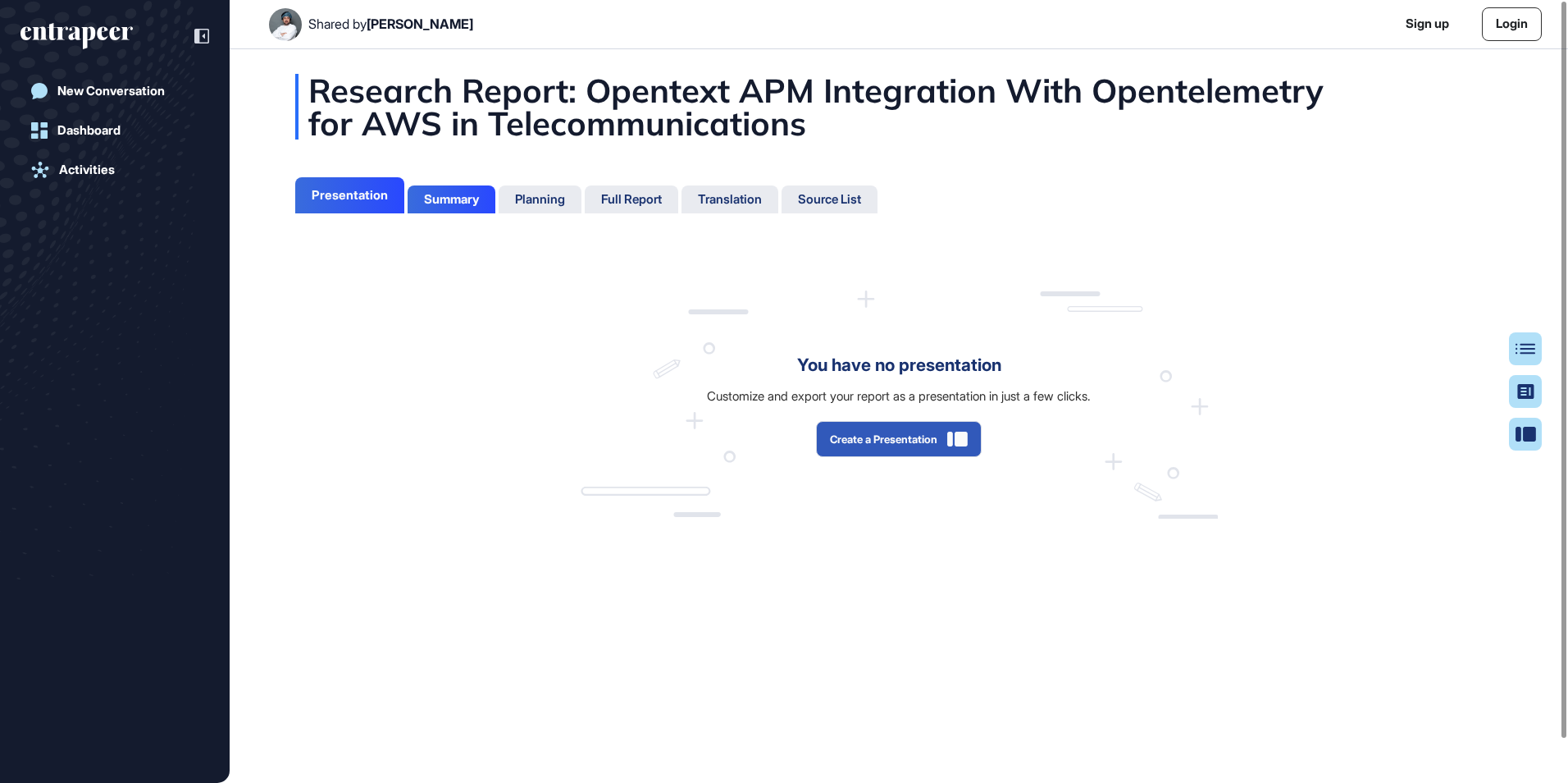
scroll to position [8, 1]
click at [877, 456] on button "Create a Presentation" at bounding box center [898, 439] width 165 height 36
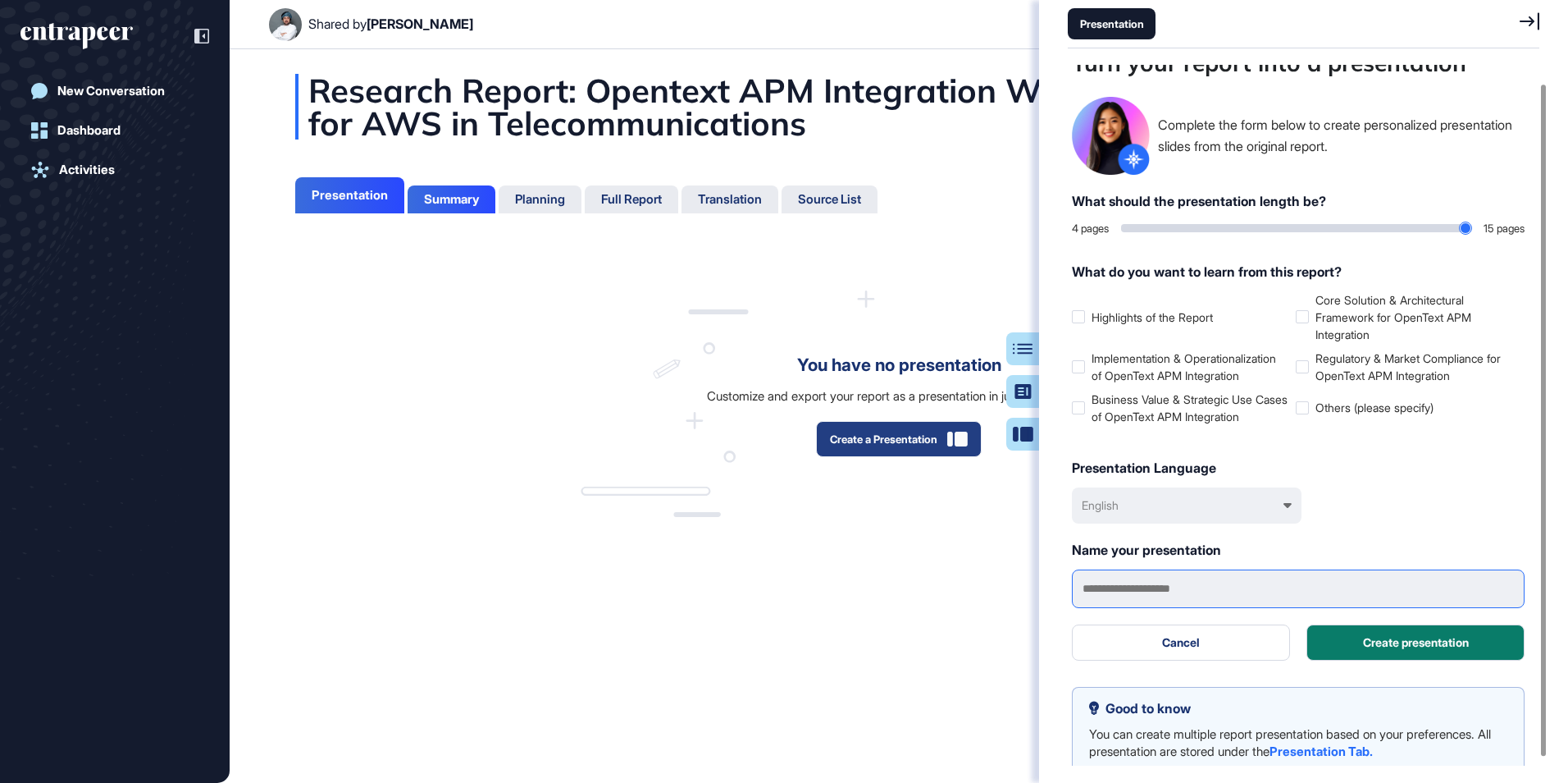
scroll to position [27, 0]
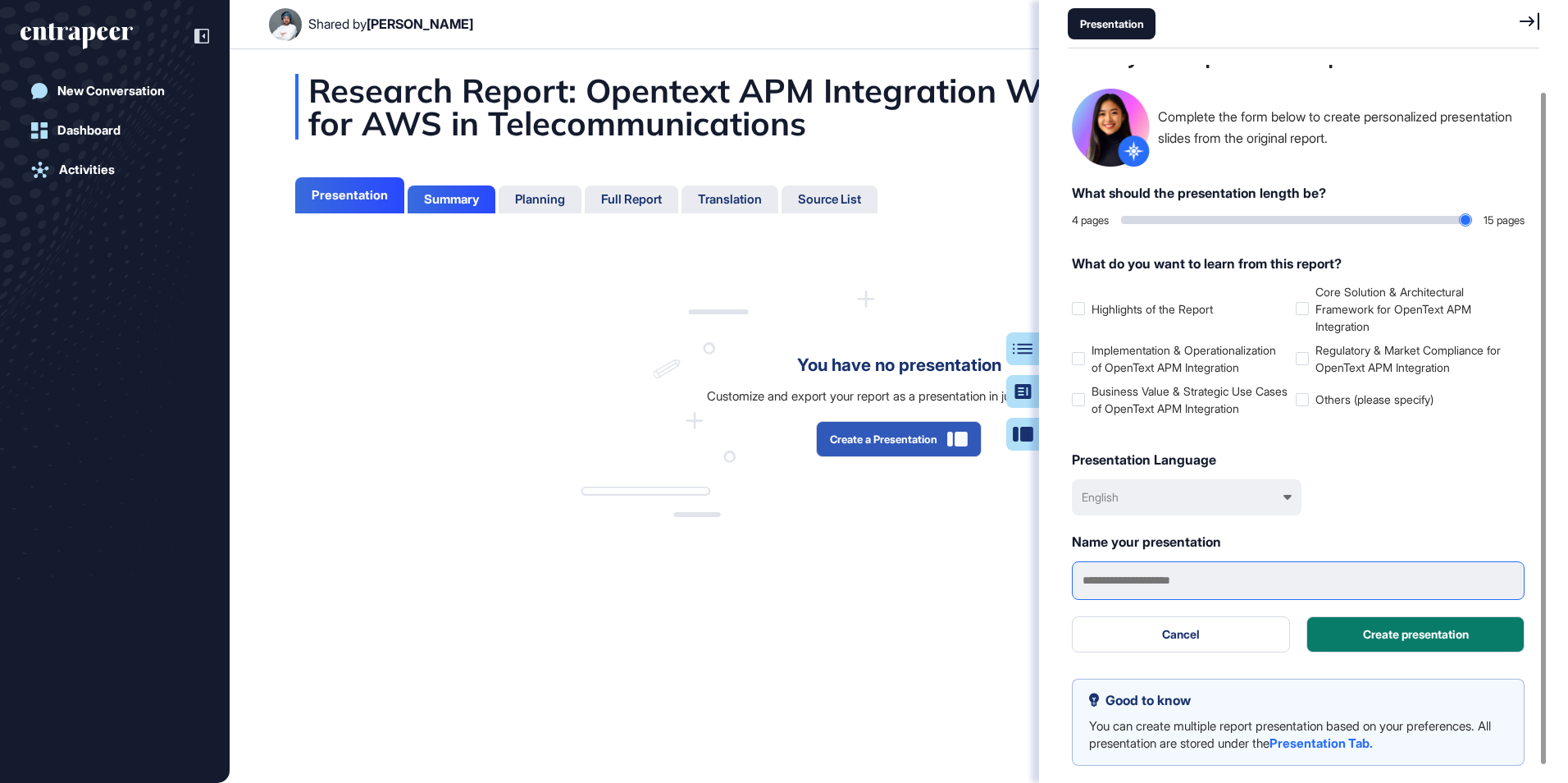
click at [1172, 578] on input "text" at bounding box center [1298, 580] width 453 height 39
type input "*"
type input "*********"
click at [1413, 640] on button "Create presentation" at bounding box center [1415, 634] width 218 height 36
